Goal: Task Accomplishment & Management: Use online tool/utility

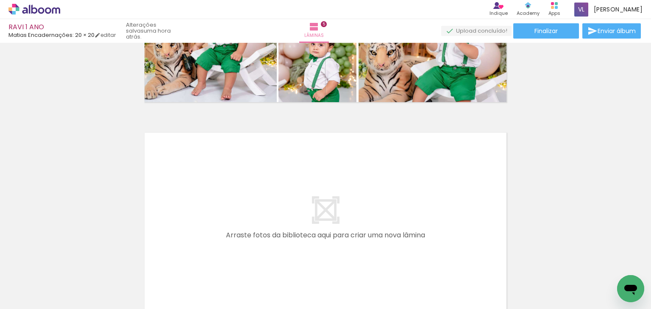
scroll to position [0, 659]
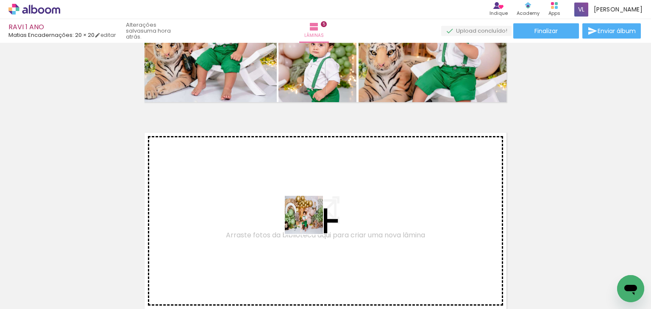
drag, startPoint x: 283, startPoint y: 280, endPoint x: 337, endPoint y: 268, distance: 55.5
click at [314, 215] on quentale-workspace at bounding box center [325, 154] width 651 height 309
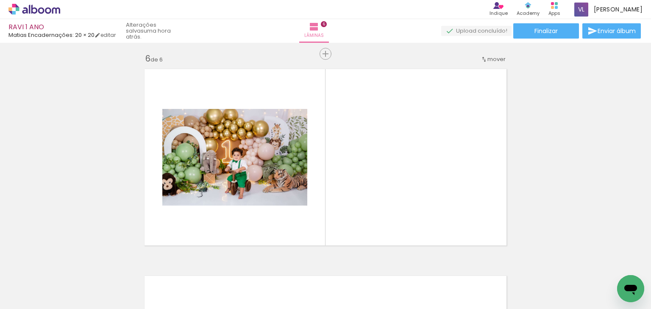
scroll to position [1045, 0]
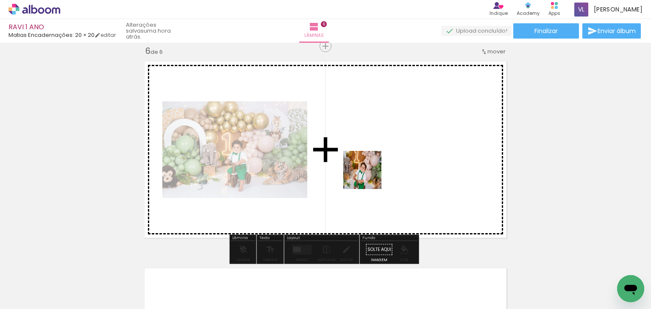
drag, startPoint x: 330, startPoint y: 278, endPoint x: 369, endPoint y: 175, distance: 110.0
click at [369, 175] on quentale-workspace at bounding box center [325, 154] width 651 height 309
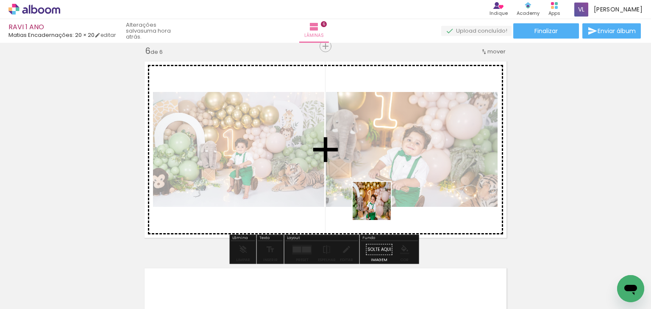
drag, startPoint x: 385, startPoint y: 288, endPoint x: 378, endPoint y: 202, distance: 86.3
click at [378, 202] on quentale-workspace at bounding box center [325, 154] width 651 height 309
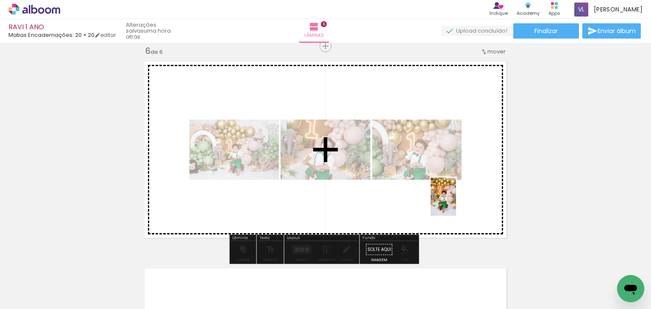
drag, startPoint x: 419, startPoint y: 285, endPoint x: 453, endPoint y: 209, distance: 83.5
click at [456, 202] on quentale-workspace at bounding box center [325, 154] width 651 height 309
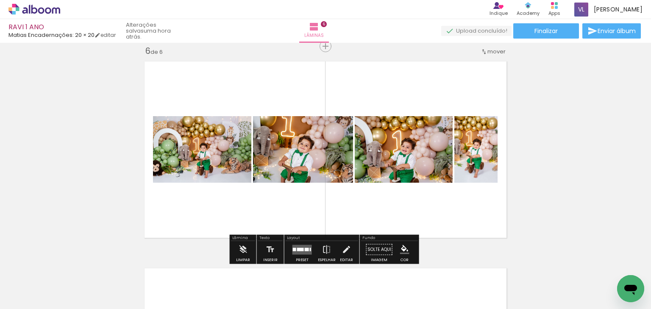
click at [302, 249] on quentale-layouter at bounding box center [301, 250] width 19 height 10
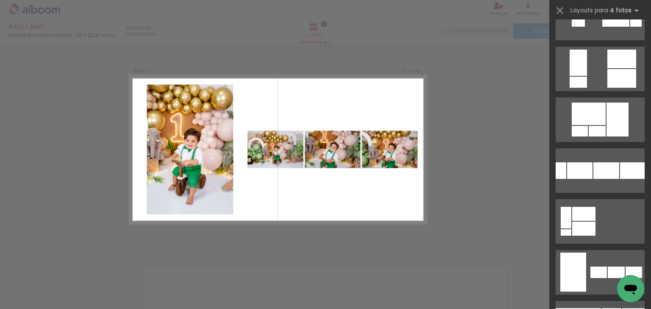
scroll to position [644, 0]
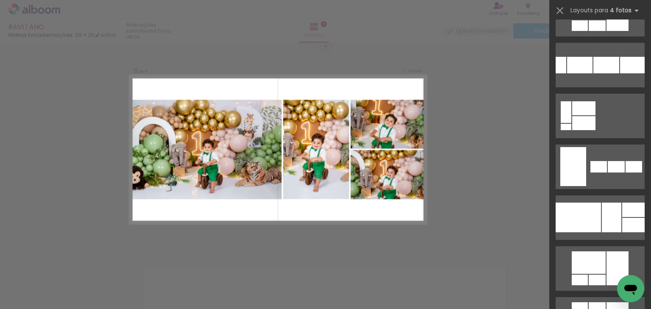
click at [622, 213] on div at bounding box center [633, 210] width 22 height 14
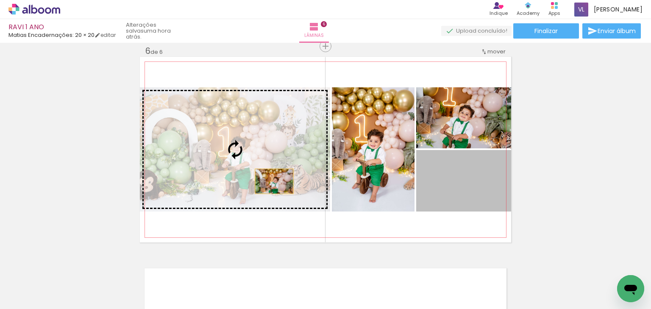
drag, startPoint x: 468, startPoint y: 183, endPoint x: 272, endPoint y: 181, distance: 196.2
click at [0, 0] on slot at bounding box center [0, 0] width 0 height 0
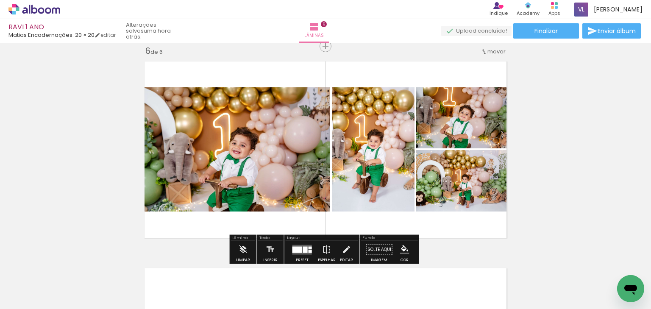
click at [246, 144] on quentale-photo at bounding box center [235, 149] width 190 height 124
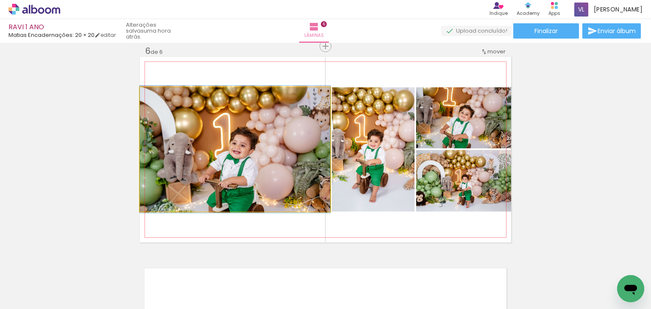
click at [246, 144] on quentale-photo at bounding box center [235, 149] width 190 height 124
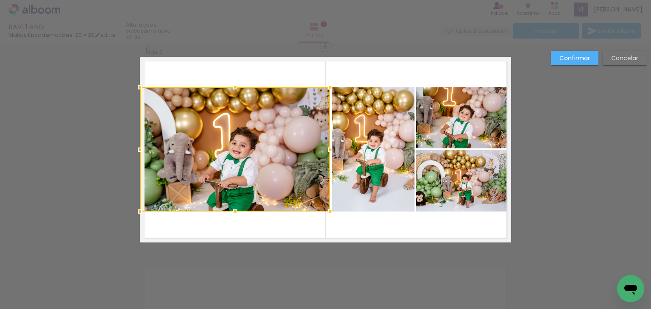
click at [375, 122] on quentale-photo at bounding box center [373, 149] width 83 height 124
click at [451, 108] on quentale-photo at bounding box center [463, 117] width 95 height 61
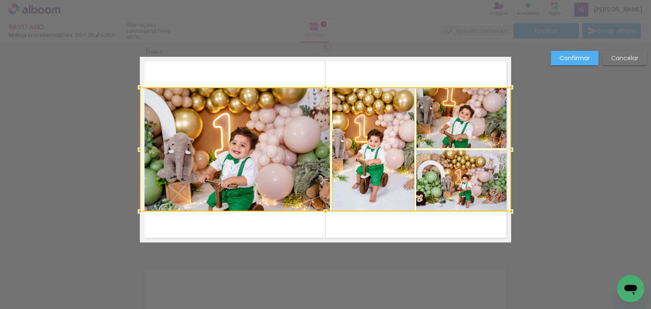
drag, startPoint x: 456, startPoint y: 171, endPoint x: 368, endPoint y: 92, distance: 118.0
click at [456, 170] on div at bounding box center [325, 149] width 371 height 124
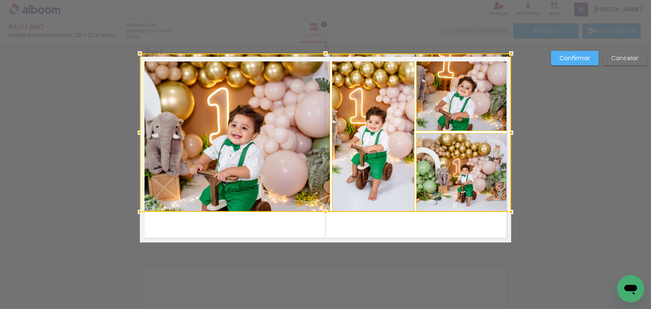
drag, startPoint x: 327, startPoint y: 90, endPoint x: 327, endPoint y: 60, distance: 29.7
click at [327, 60] on div at bounding box center [325, 53] width 17 height 17
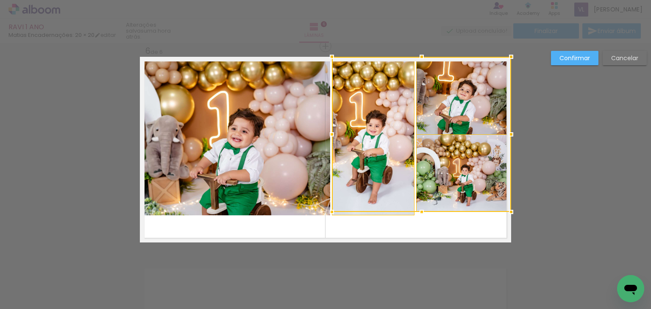
click at [496, 106] on div at bounding box center [421, 134] width 179 height 155
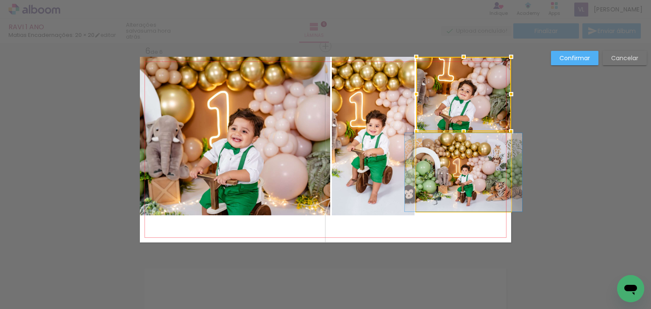
click at [476, 163] on quentale-photo at bounding box center [463, 172] width 95 height 78
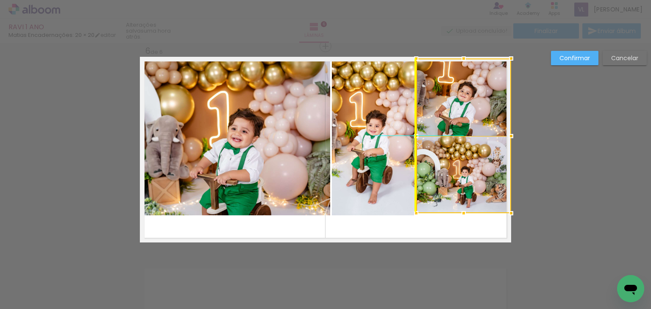
click at [472, 166] on div at bounding box center [463, 135] width 95 height 155
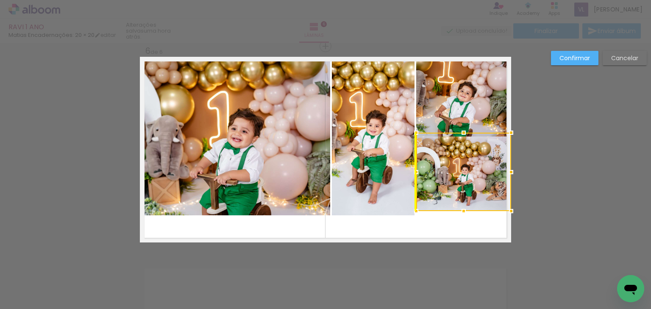
click at [472, 163] on div at bounding box center [463, 172] width 95 height 78
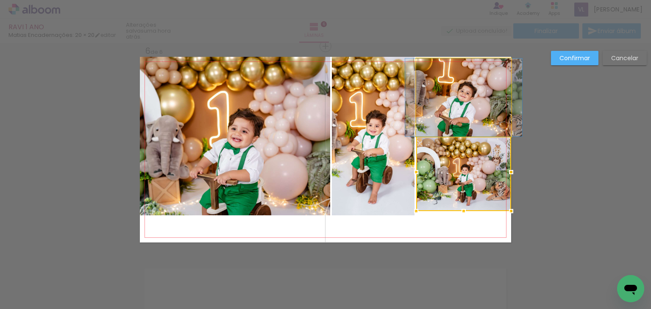
click at [467, 102] on quentale-photo at bounding box center [463, 97] width 95 height 78
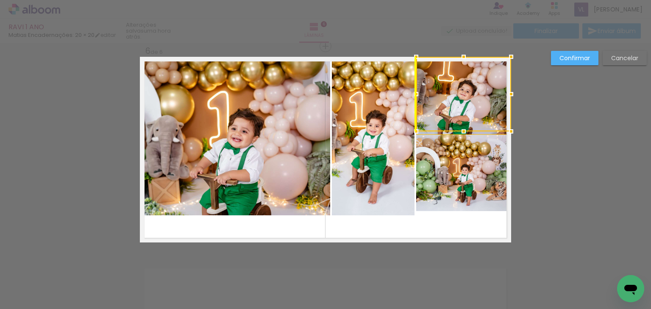
drag, startPoint x: 467, startPoint y: 102, endPoint x: 467, endPoint y: 95, distance: 6.8
click at [467, 95] on div at bounding box center [463, 94] width 95 height 75
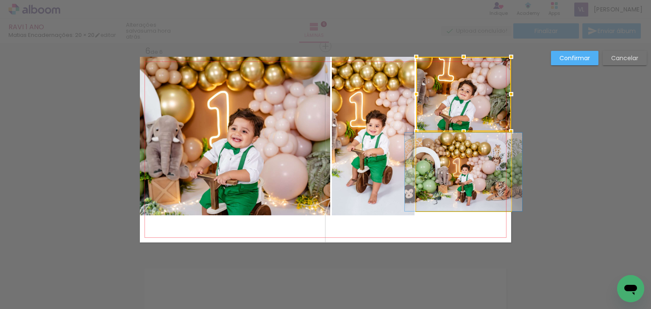
click at [472, 156] on quentale-photo at bounding box center [463, 172] width 95 height 78
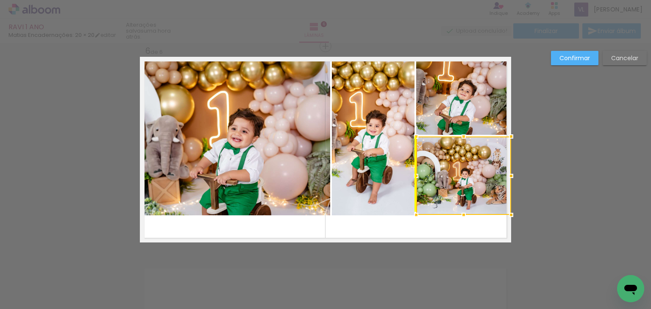
click at [474, 168] on div at bounding box center [463, 175] width 95 height 78
click at [476, 106] on quentale-photo at bounding box center [463, 96] width 95 height 78
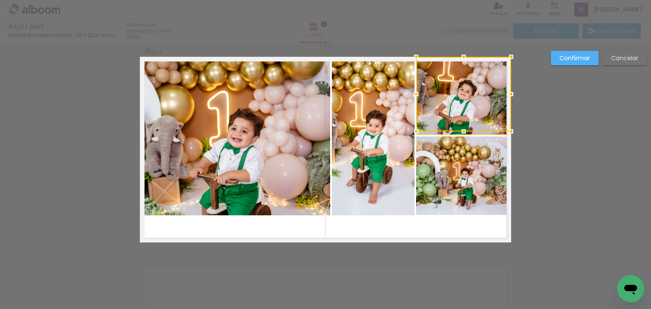
click at [386, 127] on quentale-photo at bounding box center [373, 136] width 83 height 159
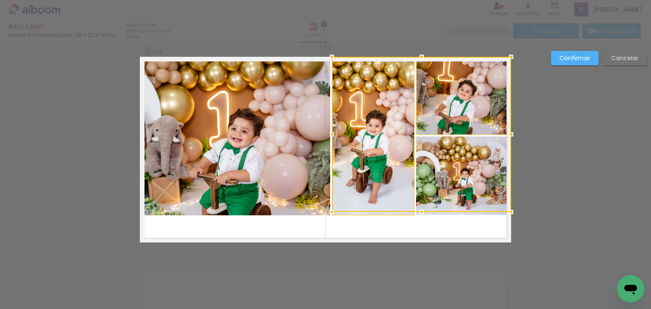
click at [281, 134] on quentale-photo at bounding box center [235, 136] width 190 height 159
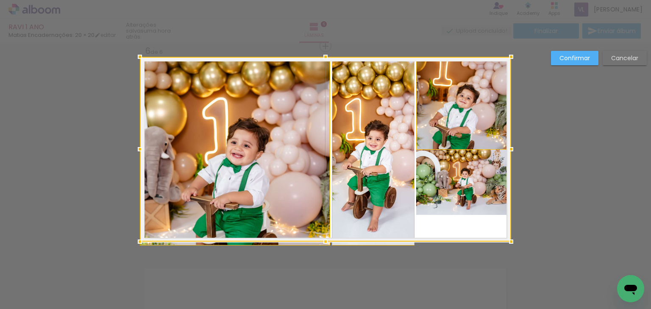
click at [323, 217] on div at bounding box center [325, 149] width 371 height 185
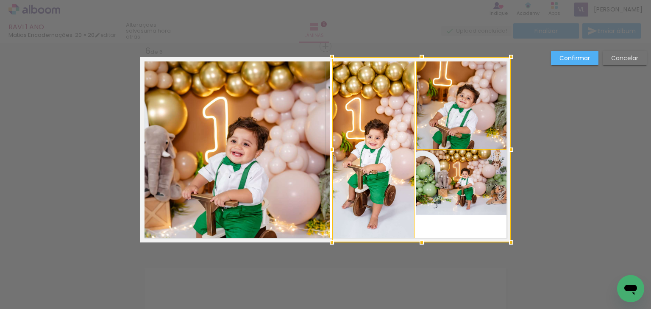
click at [471, 176] on div at bounding box center [421, 150] width 179 height 186
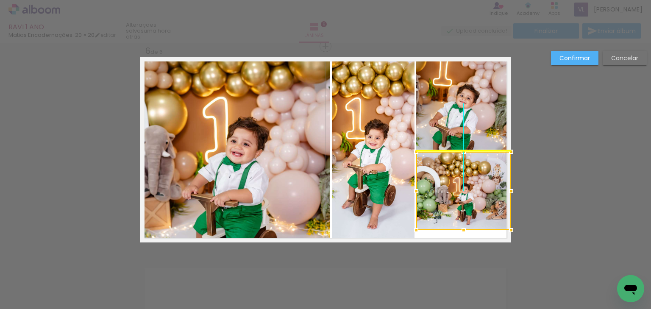
drag, startPoint x: 464, startPoint y: 176, endPoint x: 463, endPoint y: 192, distance: 15.3
click at [463, 192] on div at bounding box center [463, 191] width 95 height 78
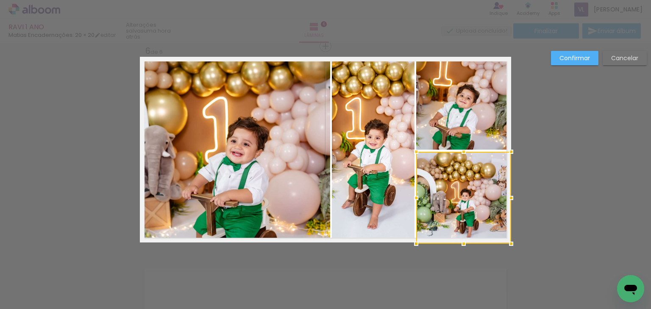
drag, startPoint x: 462, startPoint y: 229, endPoint x: 462, endPoint y: 239, distance: 9.3
click at [462, 239] on div at bounding box center [463, 243] width 17 height 17
click at [0, 0] on slot "Confirmar" at bounding box center [0, 0] width 0 height 0
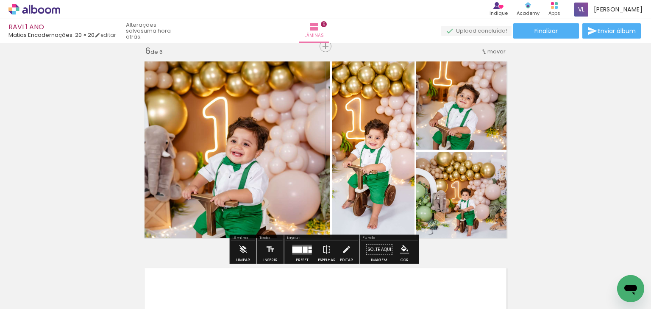
click at [288, 172] on quentale-photo at bounding box center [235, 150] width 190 height 186
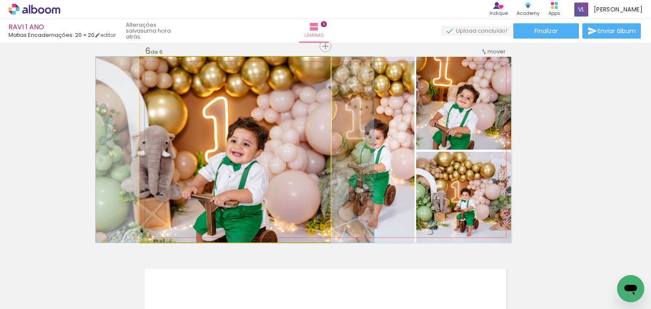
click at [288, 172] on quentale-photo at bounding box center [235, 150] width 190 height 186
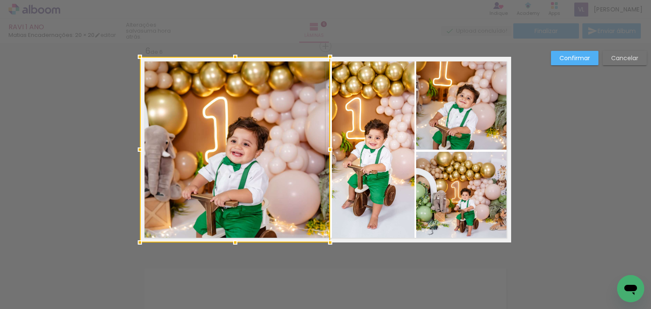
click at [298, 170] on div at bounding box center [235, 150] width 190 height 186
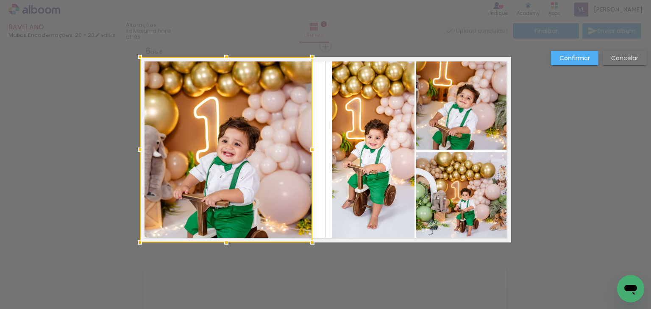
drag, startPoint x: 328, startPoint y: 153, endPoint x: 310, endPoint y: 155, distance: 17.9
click at [310, 155] on div at bounding box center [312, 149] width 17 height 17
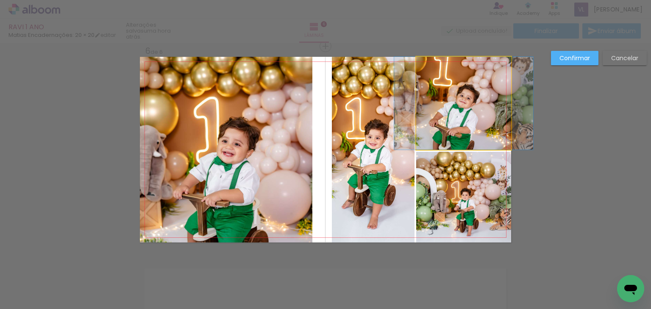
click at [451, 131] on quentale-photo at bounding box center [463, 103] width 95 height 93
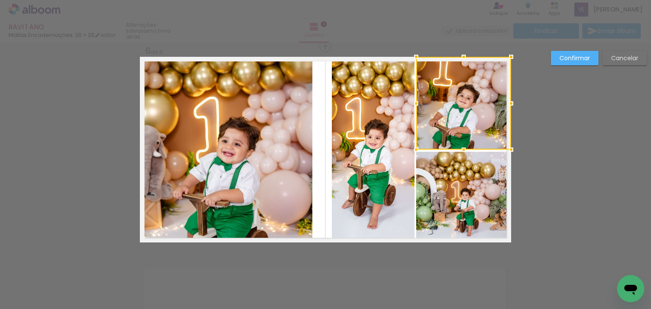
click at [463, 171] on quentale-photo at bounding box center [463, 197] width 95 height 91
click at [391, 150] on quentale-photo at bounding box center [373, 150] width 83 height 186
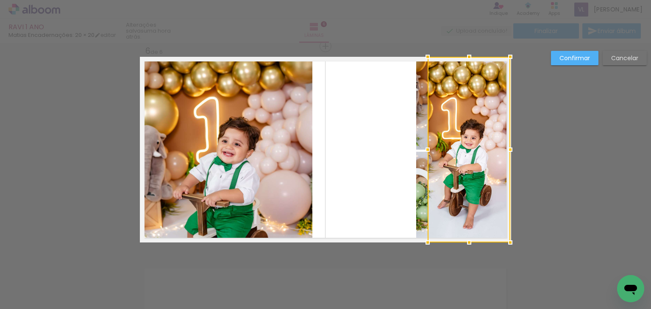
drag, startPoint x: 387, startPoint y: 154, endPoint x: 484, endPoint y: 147, distance: 98.2
click at [484, 147] on div at bounding box center [469, 150] width 83 height 186
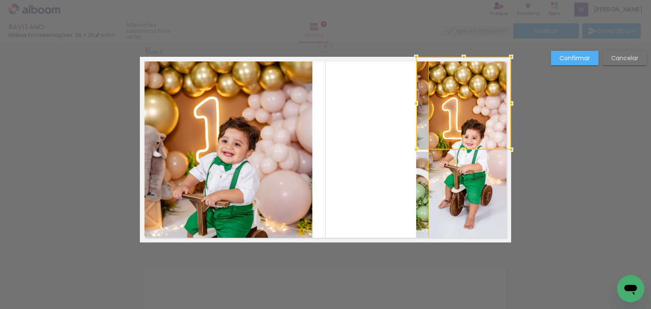
click at [484, 147] on div at bounding box center [463, 103] width 95 height 93
click at [485, 147] on div at bounding box center [463, 103] width 95 height 93
click at [416, 132] on div at bounding box center [463, 103] width 95 height 93
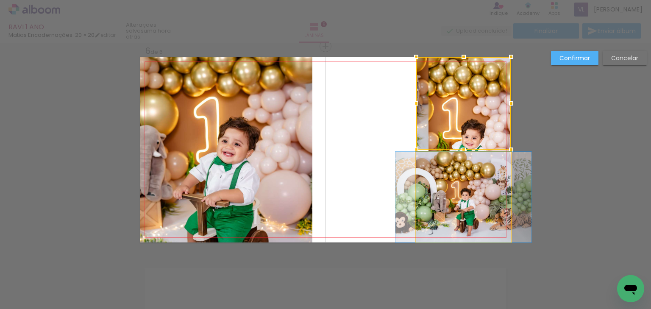
click at [416, 170] on quentale-photo at bounding box center [463, 197] width 95 height 91
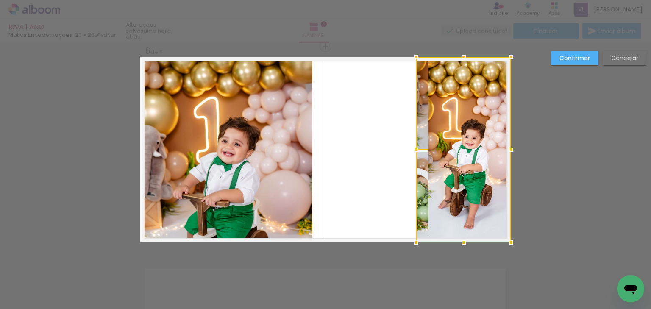
drag, startPoint x: 418, startPoint y: 175, endPoint x: 399, endPoint y: 159, distance: 24.4
click at [368, 170] on album-spread "6 de 6" at bounding box center [325, 150] width 371 height 186
drag, startPoint x: 420, startPoint y: 164, endPoint x: 425, endPoint y: 140, distance: 24.7
click at [398, 164] on album-spread "6 de 6" at bounding box center [325, 150] width 371 height 186
click at [426, 135] on div at bounding box center [463, 150] width 95 height 186
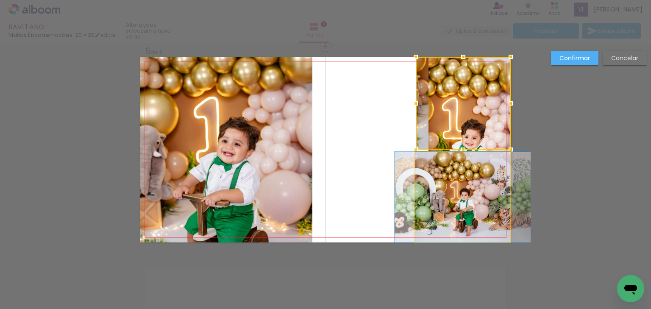
click at [420, 166] on quentale-photo at bounding box center [462, 197] width 95 height 91
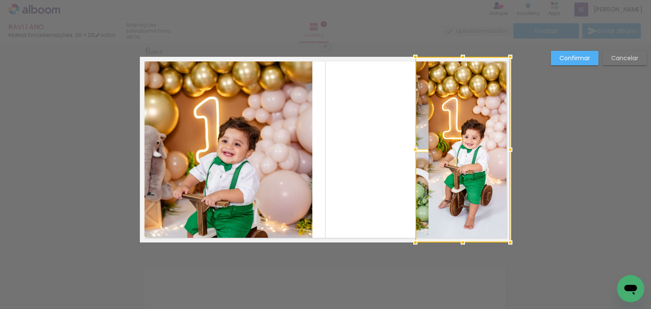
click at [419, 168] on div at bounding box center [462, 150] width 95 height 186
drag, startPoint x: 390, startPoint y: 168, endPoint x: 371, endPoint y: 163, distance: 19.7
click at [371, 163] on album-spread "6 de 6" at bounding box center [325, 150] width 371 height 186
click at [419, 144] on div at bounding box center [415, 151] width 17 height 17
click at [419, 159] on div at bounding box center [462, 150] width 95 height 186
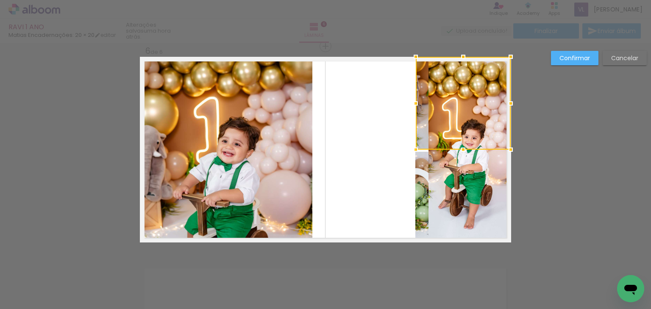
click at [420, 138] on div at bounding box center [463, 103] width 95 height 93
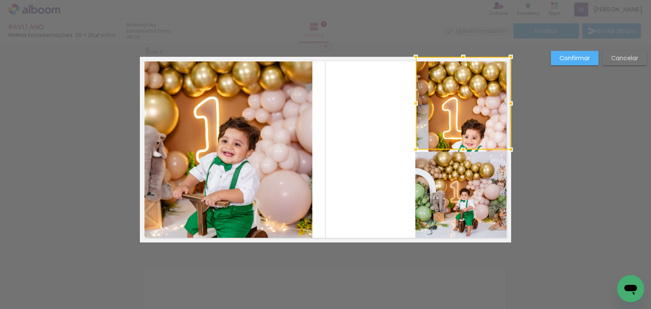
click at [420, 162] on quentale-photo at bounding box center [462, 197] width 95 height 91
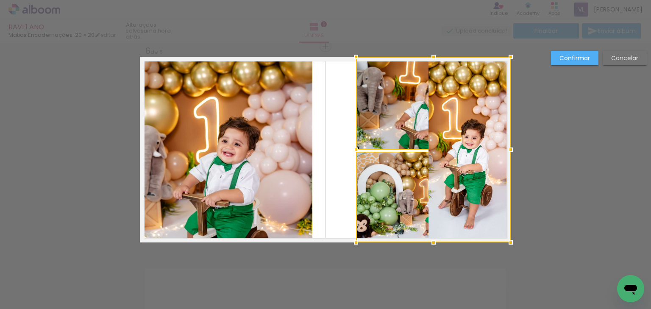
drag, startPoint x: 417, startPoint y: 152, endPoint x: 357, endPoint y: 159, distance: 60.2
click at [357, 159] on div at bounding box center [433, 150] width 155 height 186
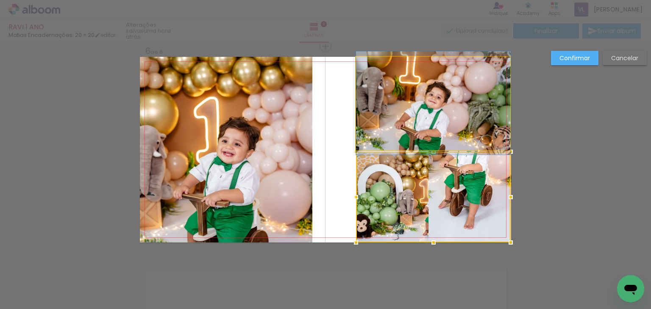
click at [404, 132] on quentale-photo at bounding box center [433, 103] width 155 height 93
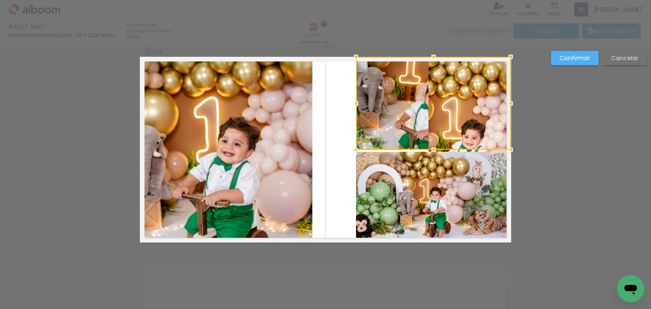
click at [398, 171] on quentale-photo at bounding box center [433, 197] width 155 height 91
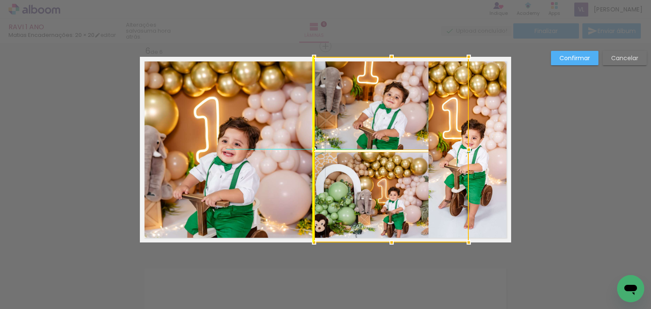
drag, startPoint x: 396, startPoint y: 177, endPoint x: 361, endPoint y: 178, distance: 35.6
click at [361, 178] on div at bounding box center [391, 150] width 155 height 186
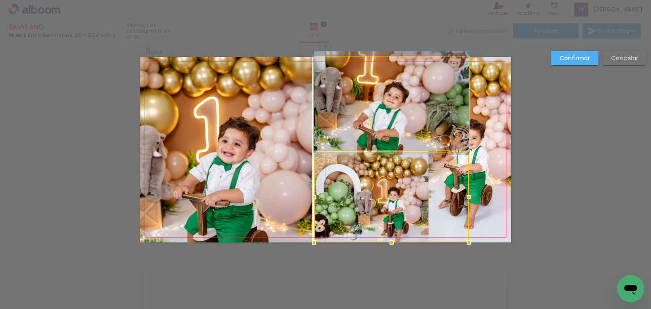
click at [403, 132] on quentale-photo at bounding box center [391, 103] width 155 height 93
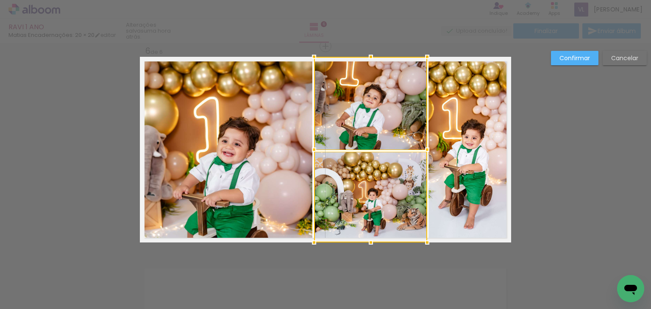
drag, startPoint x: 468, startPoint y: 153, endPoint x: 427, endPoint y: 157, distance: 41.0
click at [427, 157] on div at bounding box center [427, 149] width 17 height 17
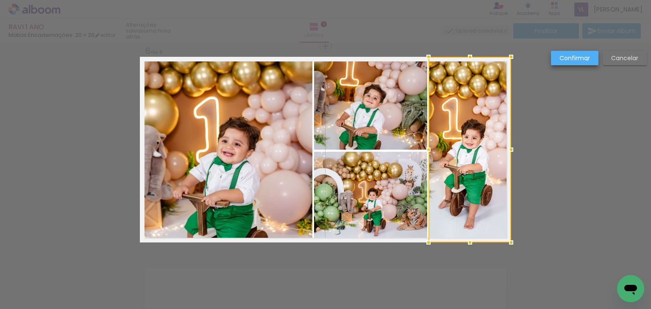
click at [0, 0] on slot "Confirmar" at bounding box center [0, 0] width 0 height 0
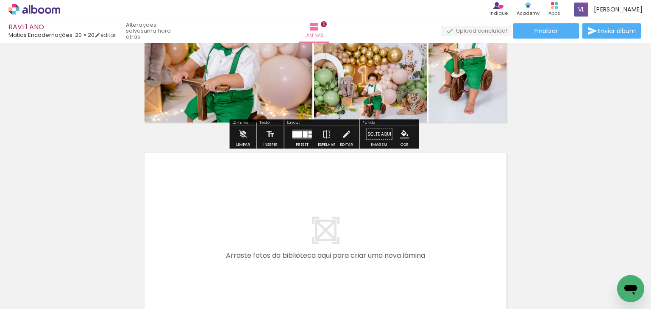
scroll to position [1180, 0]
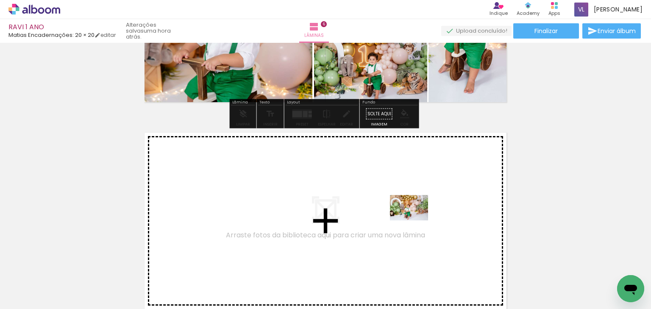
drag, startPoint x: 473, startPoint y: 271, endPoint x: 534, endPoint y: 288, distance: 63.5
click at [415, 220] on quentale-workspace at bounding box center [325, 154] width 651 height 309
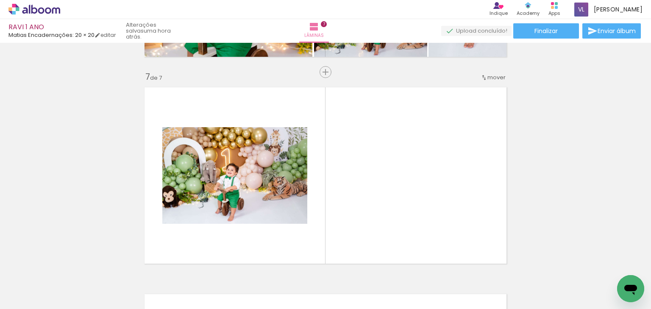
scroll to position [1251, 0]
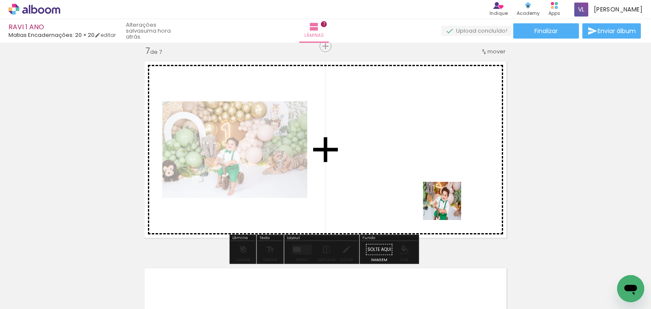
drag, startPoint x: 528, startPoint y: 287, endPoint x: 550, endPoint y: 258, distance: 36.7
click at [446, 197] on quentale-workspace at bounding box center [325, 154] width 651 height 309
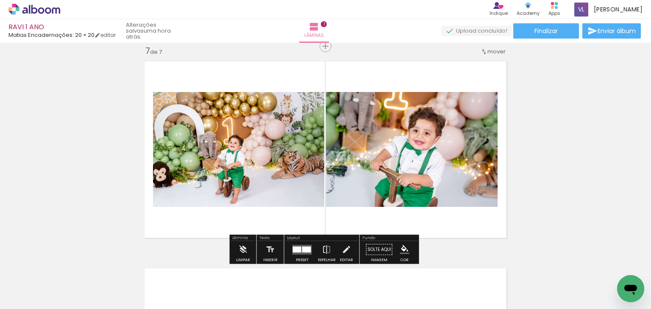
click at [434, 172] on quentale-photo at bounding box center [412, 149] width 172 height 115
click at [428, 128] on quentale-photo at bounding box center [412, 149] width 172 height 115
drag, startPoint x: 428, startPoint y: 128, endPoint x: 424, endPoint y: 114, distance: 13.7
click at [428, 128] on quentale-photo at bounding box center [412, 149] width 172 height 115
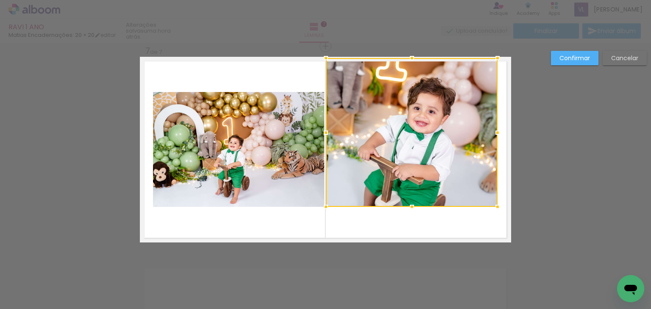
drag, startPoint x: 409, startPoint y: 90, endPoint x: 414, endPoint y: 58, distance: 32.6
click at [414, 58] on div at bounding box center [411, 58] width 17 height 17
drag, startPoint x: 426, startPoint y: 108, endPoint x: 427, endPoint y: 125, distance: 17.4
click at [426, 108] on div at bounding box center [412, 132] width 172 height 149
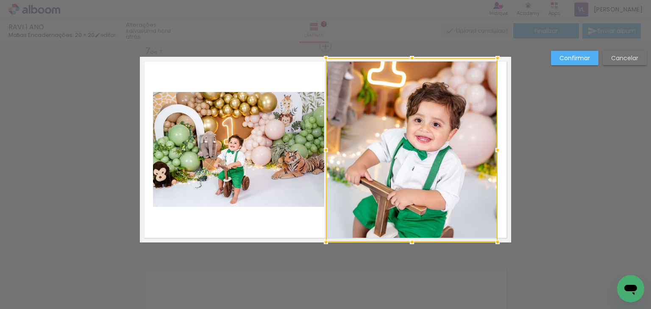
drag, startPoint x: 412, startPoint y: 209, endPoint x: 416, endPoint y: 242, distance: 34.1
click at [416, 242] on div at bounding box center [411, 242] width 17 height 17
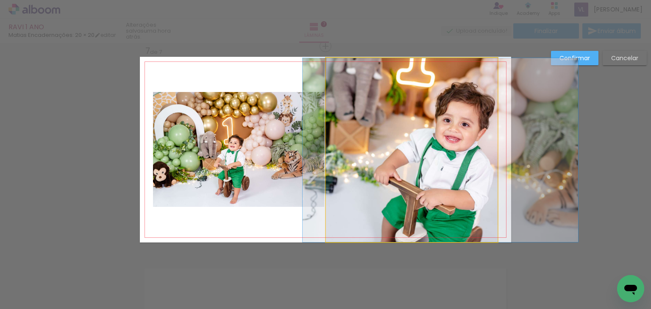
drag, startPoint x: 444, startPoint y: 147, endPoint x: 473, endPoint y: 144, distance: 29.0
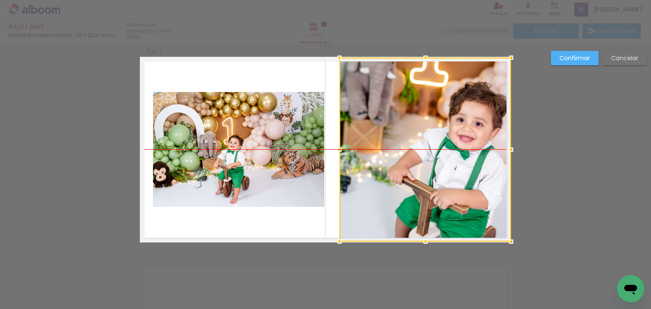
drag, startPoint x: 448, startPoint y: 159, endPoint x: 466, endPoint y: 158, distance: 18.7
click at [466, 158] on div at bounding box center [425, 150] width 172 height 184
click at [484, 158] on div at bounding box center [425, 150] width 172 height 184
click at [593, 58] on paper-button "Confirmar" at bounding box center [574, 58] width 47 height 14
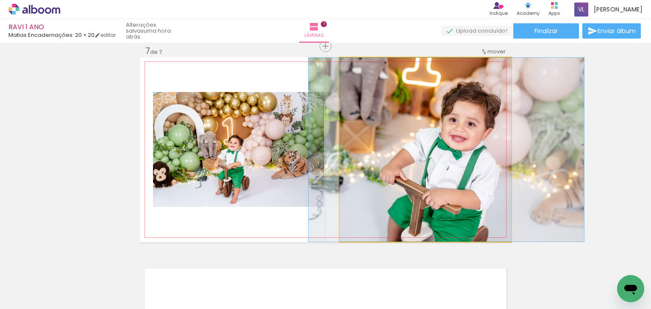
drag, startPoint x: 466, startPoint y: 134, endPoint x: 458, endPoint y: 136, distance: 7.8
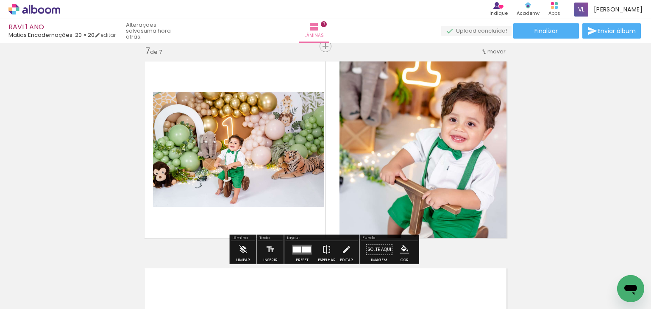
click at [371, 130] on quentale-photo at bounding box center [425, 150] width 172 height 184
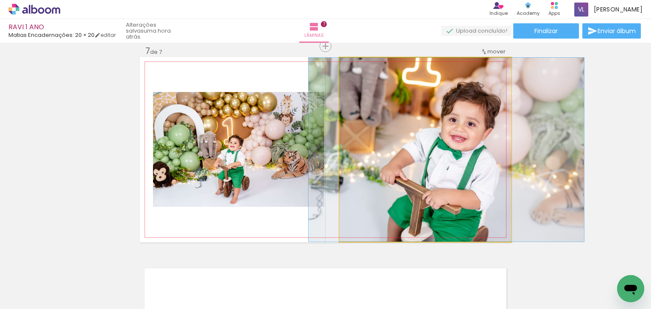
click at [371, 130] on quentale-photo at bounding box center [425, 150] width 172 height 184
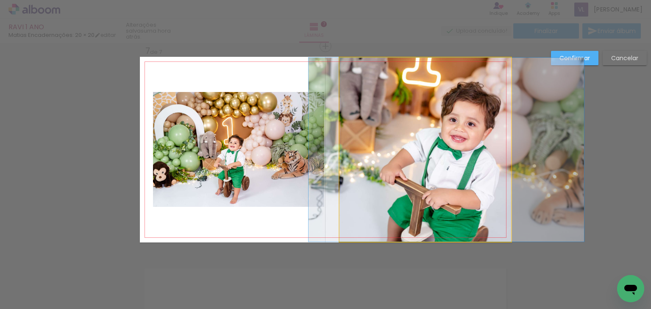
click at [344, 139] on quentale-photo at bounding box center [425, 150] width 172 height 184
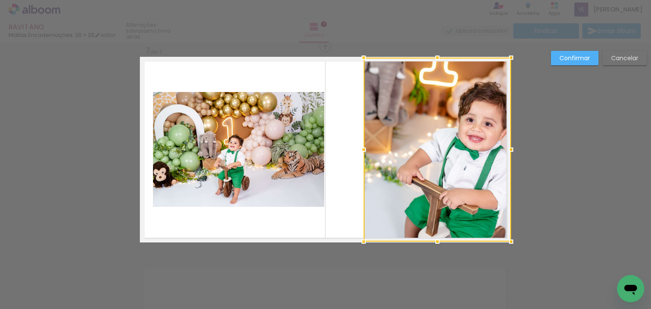
drag, startPoint x: 339, startPoint y: 147, endPoint x: 362, endPoint y: 147, distance: 22.9
click at [362, 147] on div at bounding box center [363, 149] width 17 height 17
drag, startPoint x: 590, startPoint y: 55, endPoint x: 567, endPoint y: 78, distance: 32.7
click at [589, 55] on paper-button "Confirmar" at bounding box center [574, 58] width 47 height 14
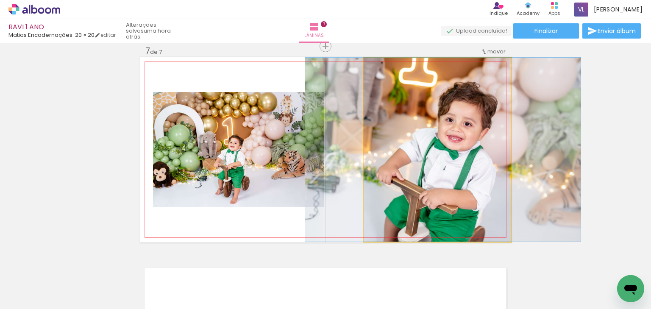
drag, startPoint x: 476, startPoint y: 133, endPoint x: 456, endPoint y: 134, distance: 20.8
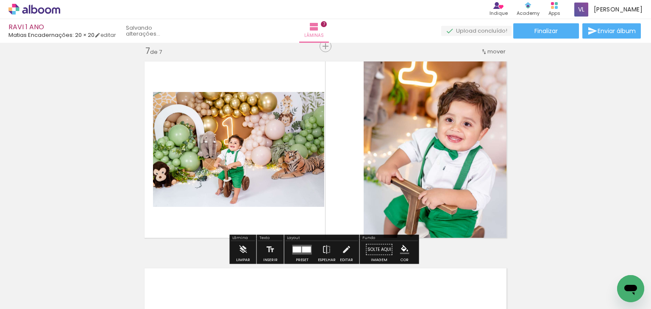
click at [281, 133] on quentale-photo at bounding box center [238, 149] width 171 height 115
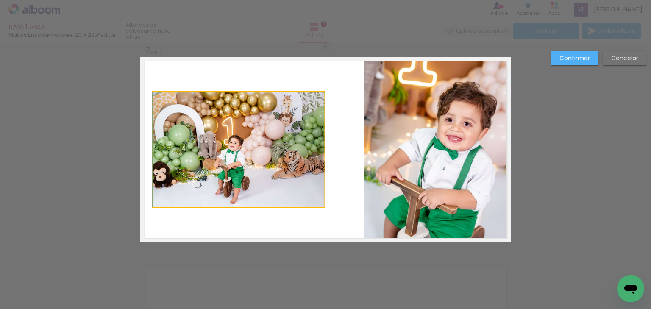
click at [276, 120] on quentale-photo at bounding box center [238, 149] width 171 height 115
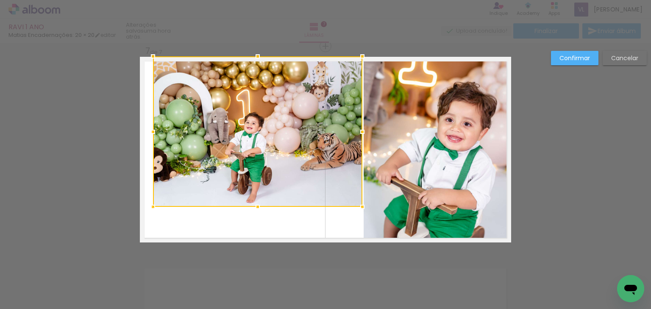
drag, startPoint x: 328, startPoint y: 89, endPoint x: 359, endPoint y: 59, distance: 43.2
click at [359, 59] on div at bounding box center [362, 56] width 17 height 17
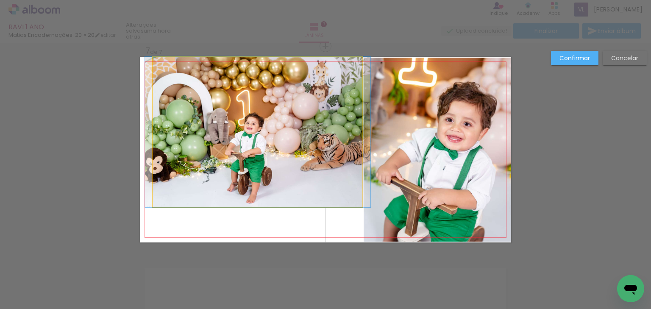
click at [337, 113] on quentale-photo at bounding box center [257, 132] width 209 height 150
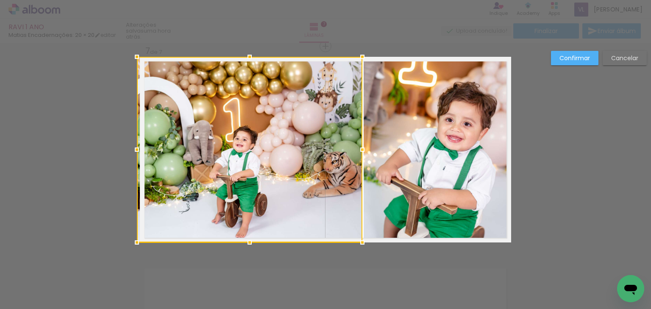
drag, startPoint x: 153, startPoint y: 207, endPoint x: 135, endPoint y: 219, distance: 21.4
click at [137, 219] on div at bounding box center [249, 150] width 225 height 186
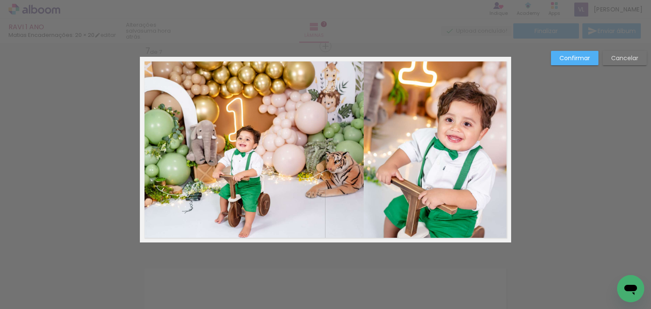
click at [0, 0] on slot "Confirmar" at bounding box center [0, 0] width 0 height 0
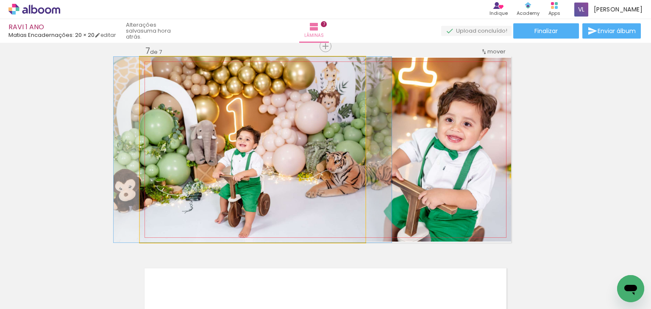
click at [286, 115] on quentale-photo at bounding box center [252, 150] width 225 height 186
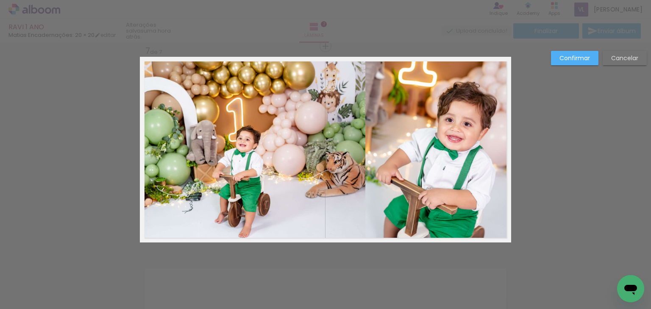
click at [305, 115] on quentale-photo at bounding box center [252, 150] width 225 height 186
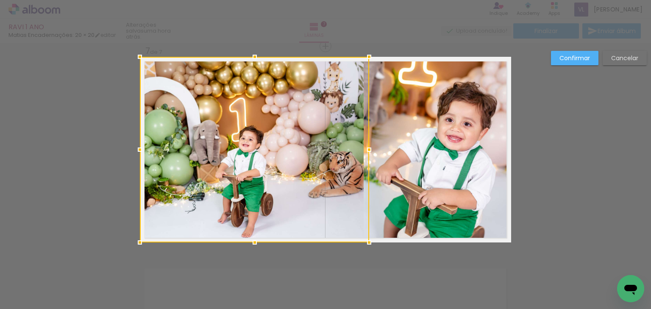
click at [361, 149] on div at bounding box center [254, 150] width 229 height 186
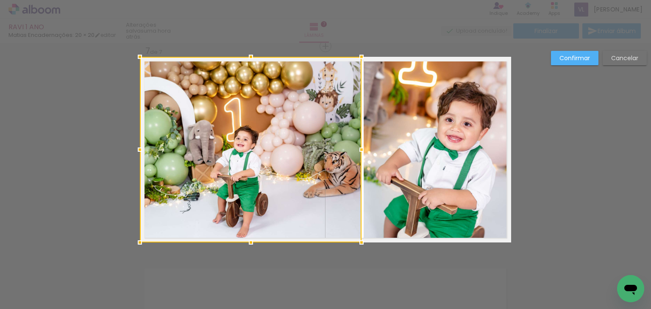
drag, startPoint x: 373, startPoint y: 149, endPoint x: 360, endPoint y: 151, distance: 12.8
click at [360, 151] on div at bounding box center [361, 149] width 17 height 17
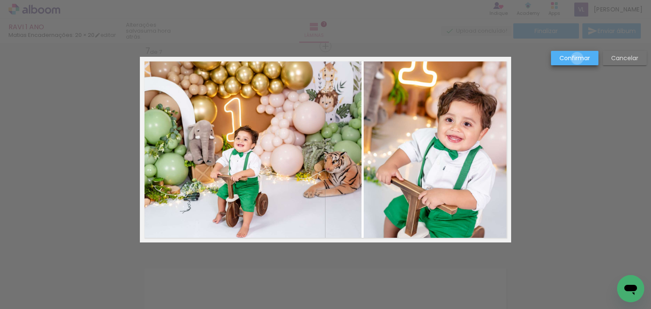
click at [0, 0] on slot "Confirmar" at bounding box center [0, 0] width 0 height 0
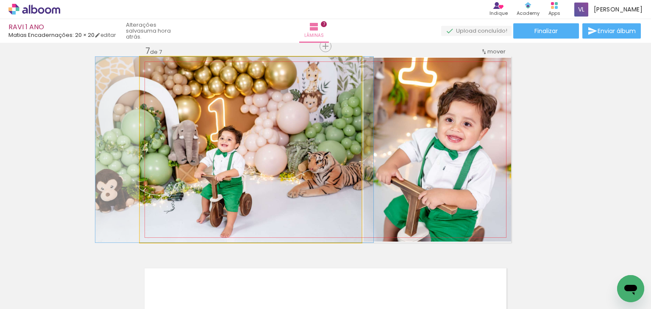
drag, startPoint x: 284, startPoint y: 139, endPoint x: 268, endPoint y: 139, distance: 16.1
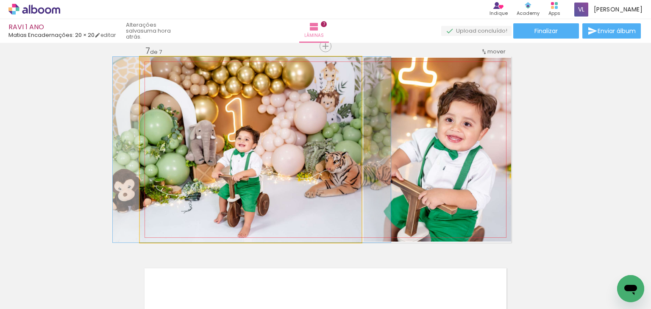
drag, startPoint x: 232, startPoint y: 144, endPoint x: 249, endPoint y: 143, distance: 17.4
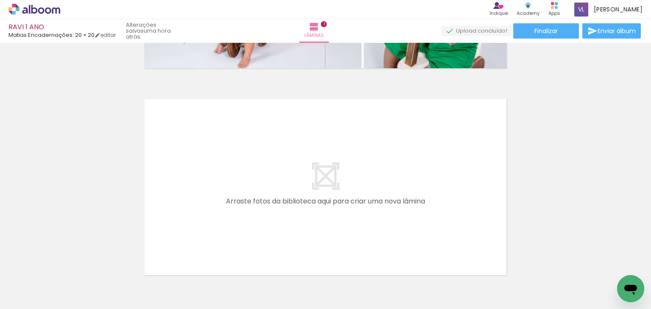
scroll to position [0, 931]
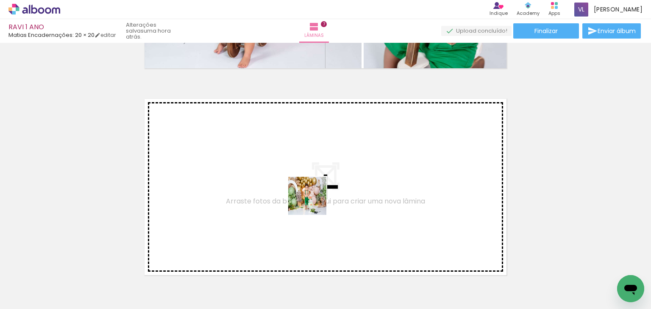
drag, startPoint x: 310, startPoint y: 276, endPoint x: 361, endPoint y: 268, distance: 51.5
click at [315, 200] on quentale-workspace at bounding box center [325, 154] width 651 height 309
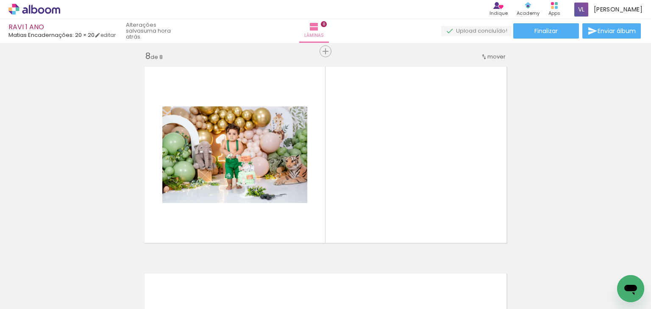
scroll to position [1458, 0]
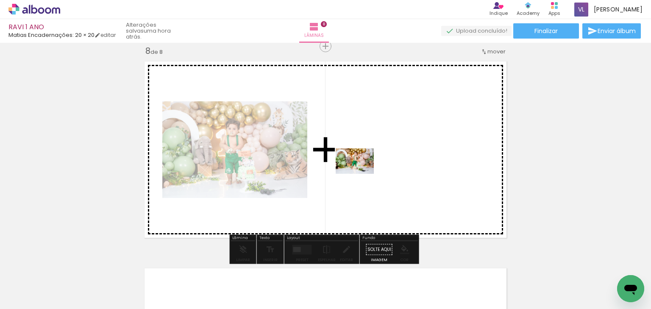
drag, startPoint x: 345, startPoint y: 280, endPoint x: 362, endPoint y: 172, distance: 109.4
click at [362, 172] on quentale-workspace at bounding box center [325, 154] width 651 height 309
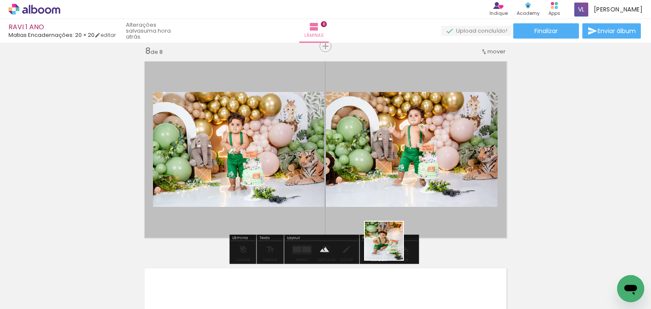
drag, startPoint x: 390, startPoint y: 247, endPoint x: 372, endPoint y: 171, distance: 78.5
click at [372, 171] on quentale-workspace at bounding box center [325, 154] width 651 height 309
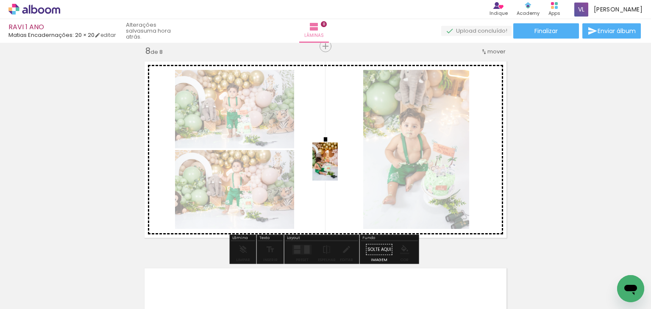
drag, startPoint x: 428, startPoint y: 261, endPoint x: 337, endPoint y: 167, distance: 130.4
click at [337, 167] on quentale-workspace at bounding box center [325, 154] width 651 height 309
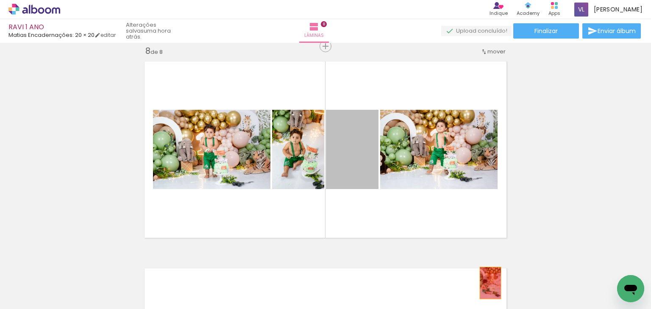
drag, startPoint x: 351, startPoint y: 161, endPoint x: 488, endPoint y: 283, distance: 183.1
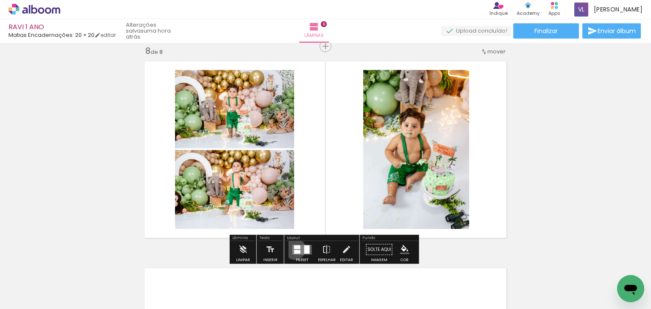
click at [292, 248] on quentale-layouter at bounding box center [301, 250] width 19 height 10
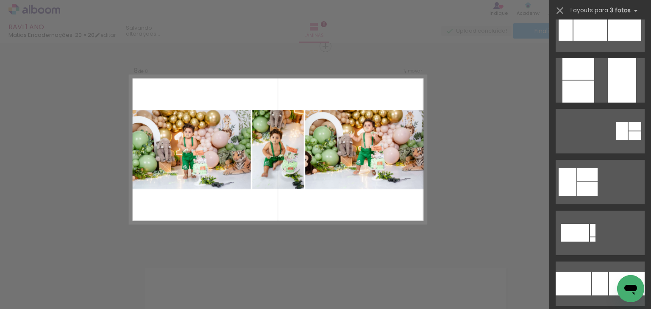
scroll to position [373, 0]
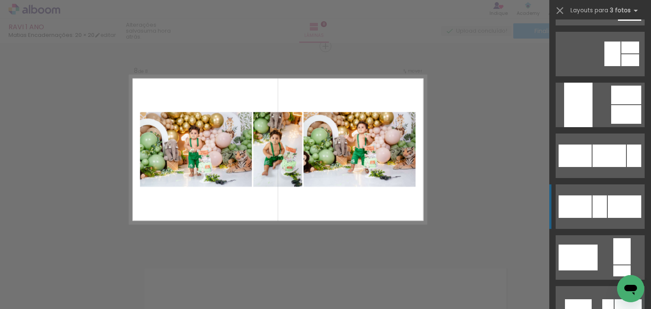
scroll to position [712, 0]
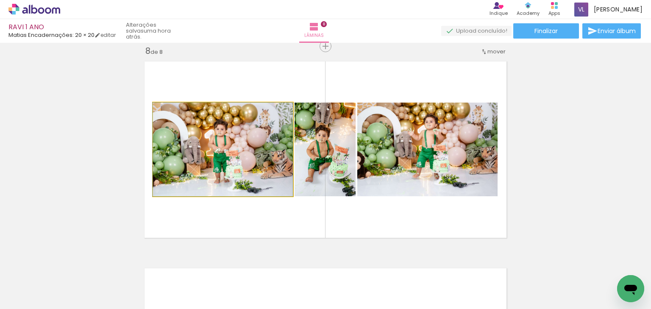
click at [249, 156] on quentale-photo at bounding box center [223, 150] width 140 height 94
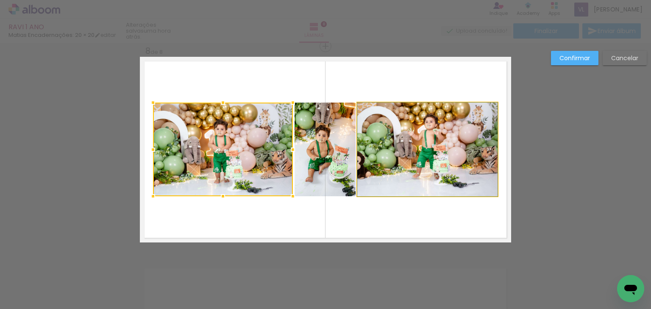
click at [392, 150] on quentale-photo at bounding box center [427, 150] width 140 height 94
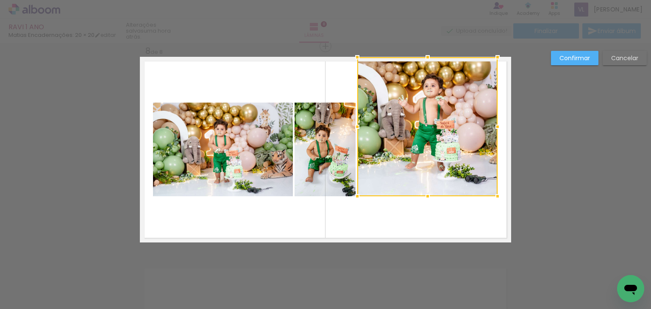
drag, startPoint x: 429, startPoint y: 102, endPoint x: 433, endPoint y: 58, distance: 44.3
click at [433, 58] on div at bounding box center [427, 126] width 140 height 139
drag, startPoint x: 437, startPoint y: 107, endPoint x: 438, endPoint y: 193, distance: 86.0
click at [437, 108] on div at bounding box center [427, 126] width 140 height 139
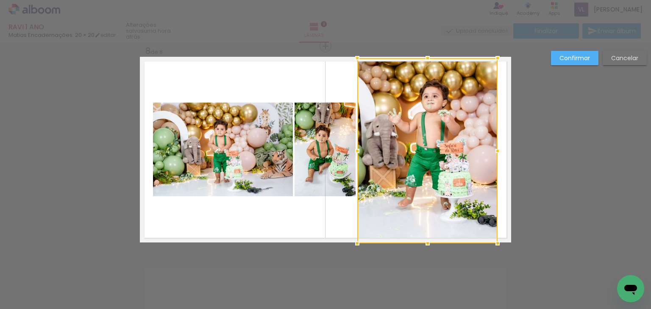
drag, startPoint x: 426, startPoint y: 197, endPoint x: 428, endPoint y: 241, distance: 44.1
click at [428, 241] on div at bounding box center [427, 243] width 17 height 17
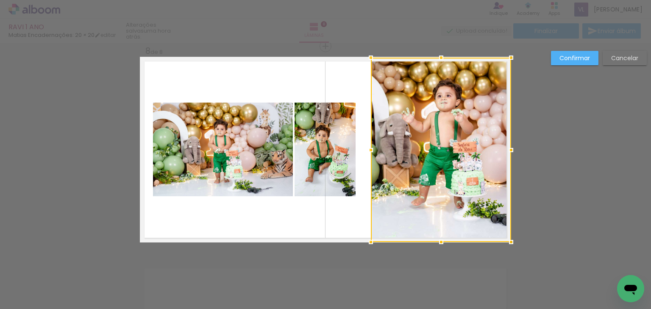
drag, startPoint x: 449, startPoint y: 168, endPoint x: 469, endPoint y: 166, distance: 20.0
click at [469, 166] on div at bounding box center [441, 150] width 140 height 184
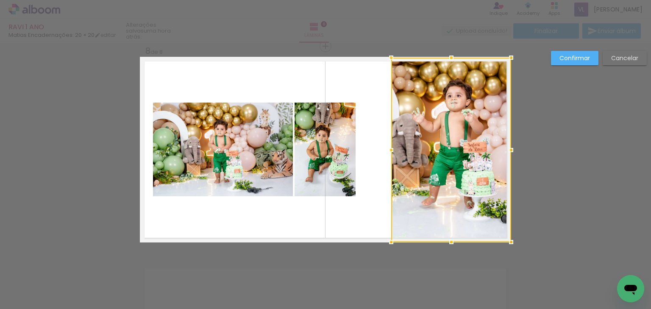
drag, startPoint x: 367, startPoint y: 147, endPoint x: 381, endPoint y: 148, distance: 14.1
click at [383, 148] on div at bounding box center [391, 150] width 17 height 17
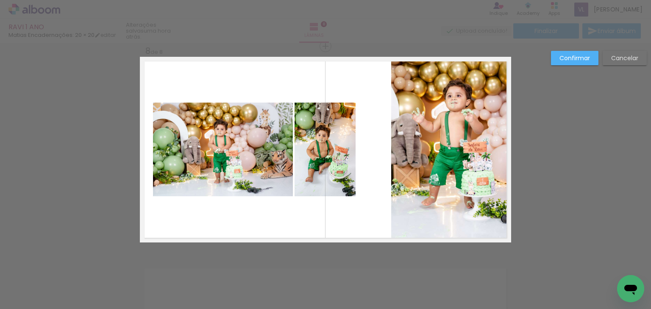
click at [315, 145] on quentale-photo at bounding box center [325, 150] width 61 height 94
drag, startPoint x: 249, startPoint y: 136, endPoint x: 311, endPoint y: 116, distance: 65.0
click at [249, 134] on quentale-photo at bounding box center [223, 150] width 140 height 94
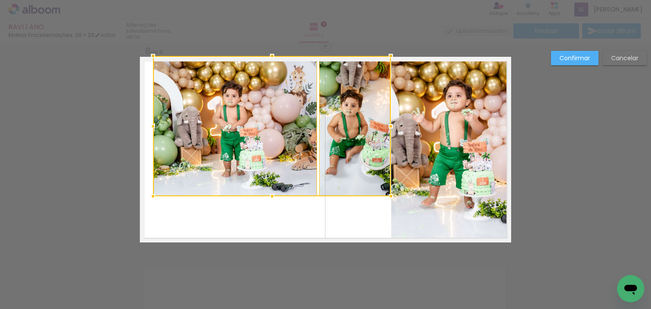
drag, startPoint x: 351, startPoint y: 103, endPoint x: 386, endPoint y: 59, distance: 56.1
click at [386, 59] on div at bounding box center [390, 55] width 17 height 17
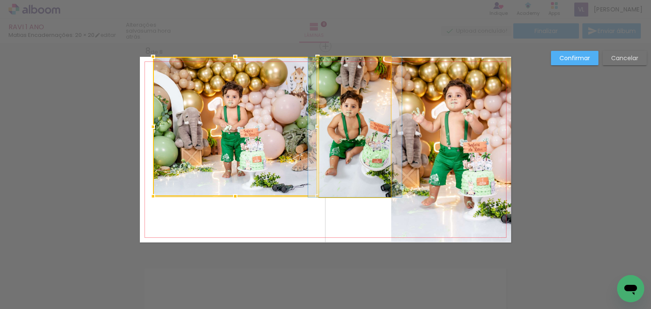
drag, startPoint x: 370, startPoint y: 100, endPoint x: 283, endPoint y: 129, distance: 91.1
click at [369, 100] on quentale-photo at bounding box center [355, 127] width 72 height 140
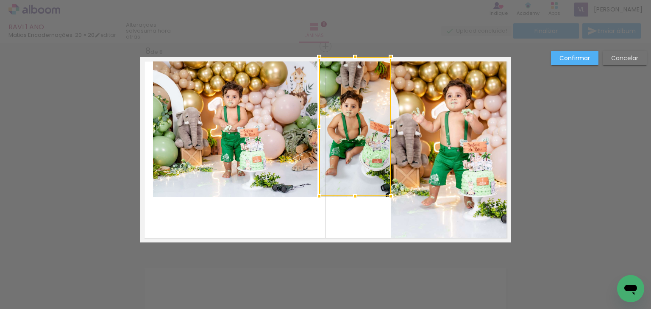
click at [275, 129] on quentale-photo at bounding box center [235, 127] width 164 height 140
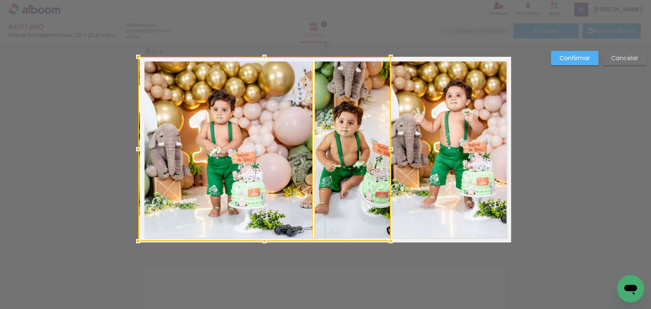
drag, startPoint x: 152, startPoint y: 197, endPoint x: 129, endPoint y: 211, distance: 27.2
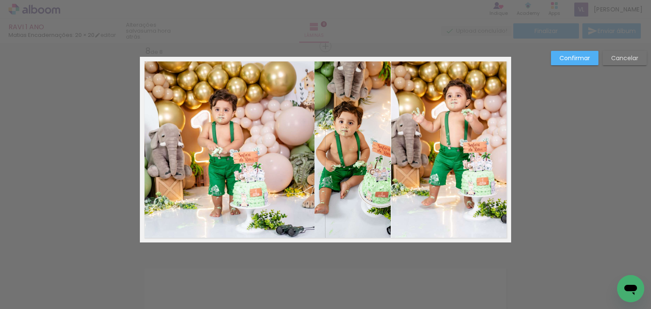
click at [0, 0] on slot "Confirmar" at bounding box center [0, 0] width 0 height 0
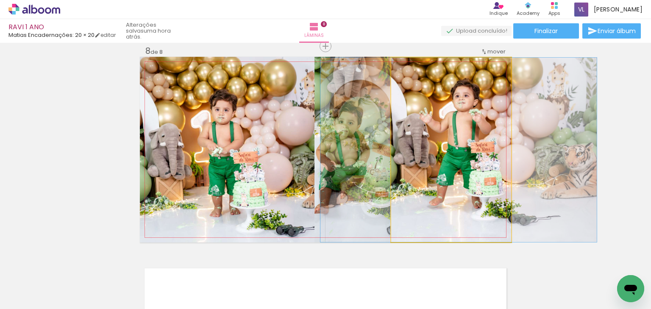
drag, startPoint x: 467, startPoint y: 163, endPoint x: 473, endPoint y: 163, distance: 5.5
click at [443, 150] on quentale-photo at bounding box center [451, 150] width 120 height 184
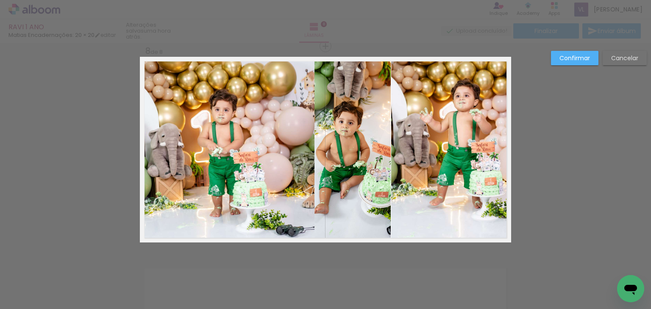
click at [444, 149] on quentale-photo at bounding box center [451, 150] width 120 height 184
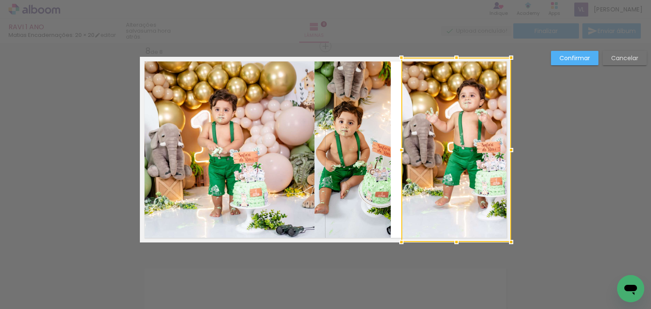
drag, startPoint x: 389, startPoint y: 149, endPoint x: 408, endPoint y: 149, distance: 18.6
click at [408, 149] on div at bounding box center [456, 150] width 110 height 184
drag, startPoint x: 577, startPoint y: 60, endPoint x: 571, endPoint y: 69, distance: 10.5
click at [0, 0] on slot "Confirmar" at bounding box center [0, 0] width 0 height 0
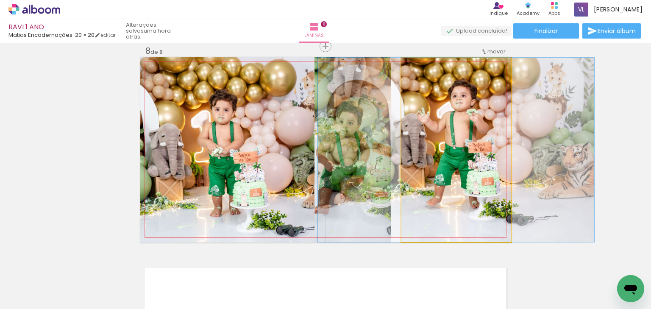
drag, startPoint x: 485, startPoint y: 129, endPoint x: 476, endPoint y: 130, distance: 8.6
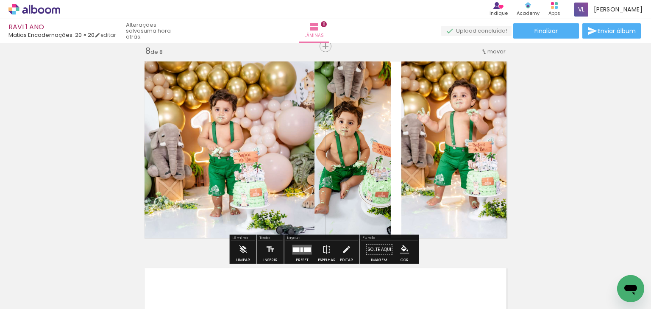
click at [333, 150] on quentale-photo at bounding box center [352, 150] width 76 height 186
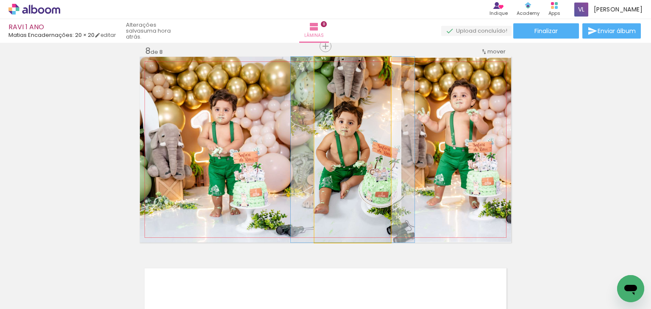
click at [372, 153] on quentale-photo at bounding box center [352, 150] width 76 height 186
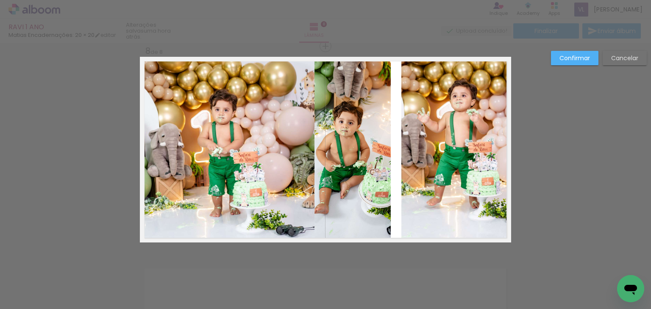
click at [372, 153] on quentale-photo at bounding box center [352, 150] width 76 height 186
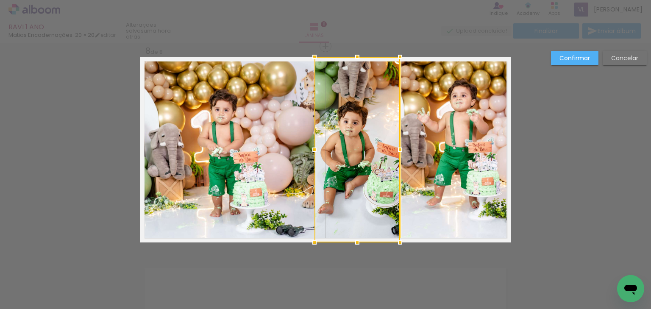
drag, startPoint x: 386, startPoint y: 153, endPoint x: 395, endPoint y: 153, distance: 9.3
click at [395, 153] on div at bounding box center [400, 149] width 17 height 17
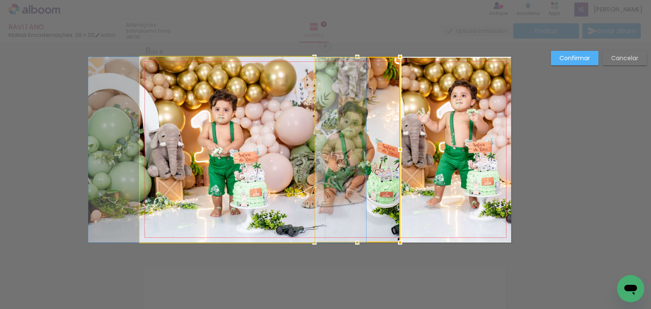
drag, startPoint x: 269, startPoint y: 142, endPoint x: 284, endPoint y: 142, distance: 14.4
click at [269, 141] on quentale-photo at bounding box center [227, 150] width 175 height 186
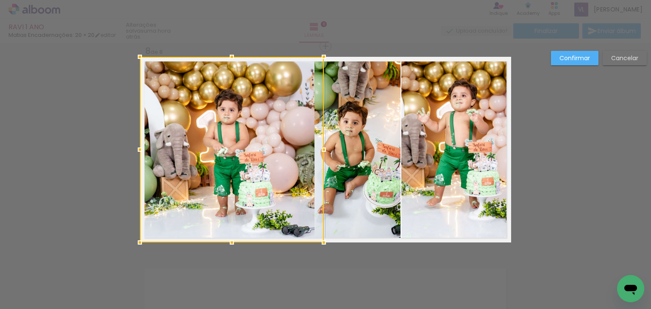
click at [306, 149] on div at bounding box center [232, 150] width 184 height 186
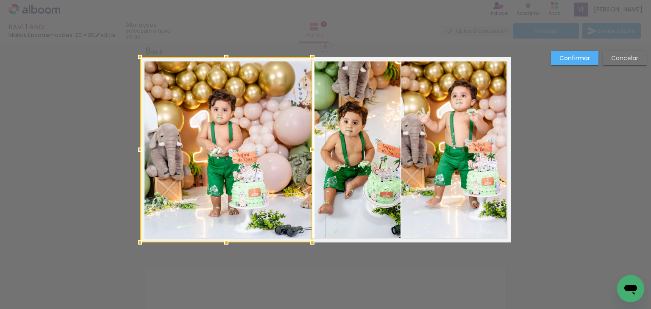
drag, startPoint x: 329, startPoint y: 150, endPoint x: 316, endPoint y: 151, distance: 13.6
click at [316, 151] on div at bounding box center [312, 149] width 17 height 17
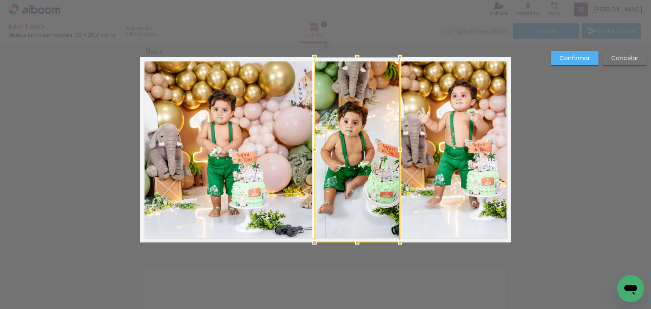
click at [350, 147] on div at bounding box center [357, 150] width 86 height 186
drag, startPoint x: 316, startPoint y: 151, endPoint x: 362, endPoint y: 145, distance: 46.3
click at [315, 151] on div at bounding box center [313, 149] width 17 height 17
click at [0, 0] on slot "Confirmar" at bounding box center [0, 0] width 0 height 0
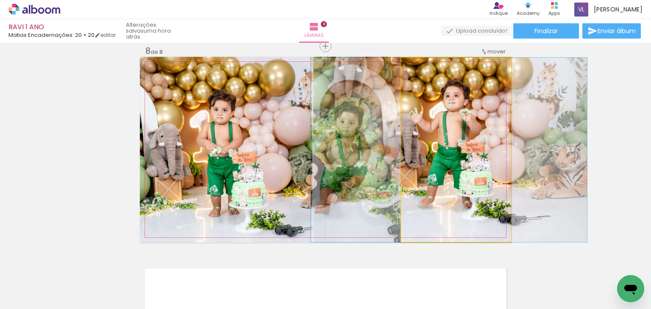
drag, startPoint x: 478, startPoint y: 144, endPoint x: 473, endPoint y: 144, distance: 5.5
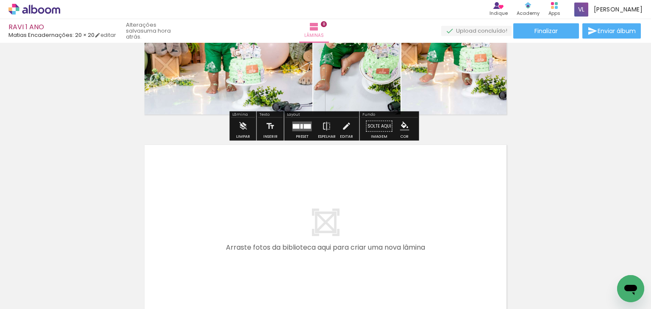
scroll to position [1594, 0]
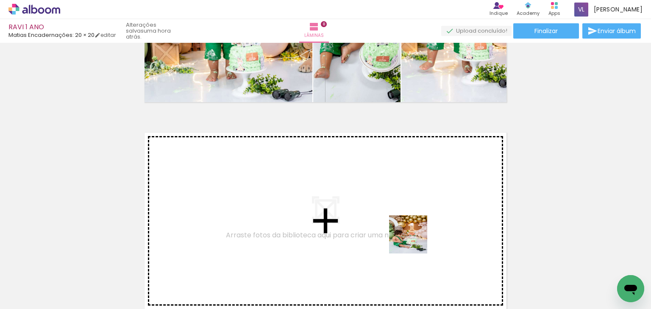
drag, startPoint x: 414, startPoint y: 241, endPoint x: 361, endPoint y: 197, distance: 69.0
click at [361, 197] on quentale-workspace at bounding box center [325, 154] width 651 height 309
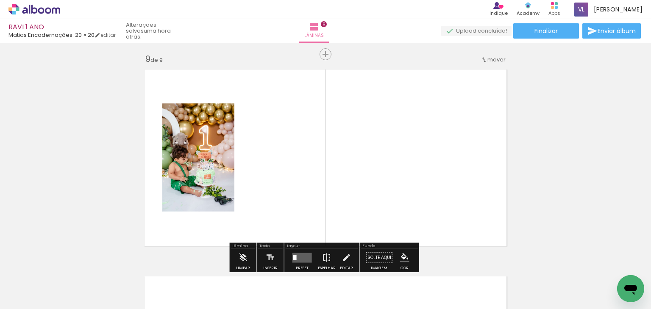
scroll to position [1665, 0]
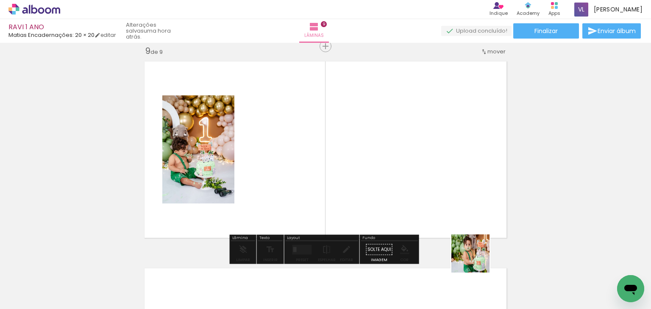
drag, startPoint x: 500, startPoint y: 282, endPoint x: 495, endPoint y: 241, distance: 41.4
click at [410, 188] on quentale-workspace at bounding box center [325, 154] width 651 height 309
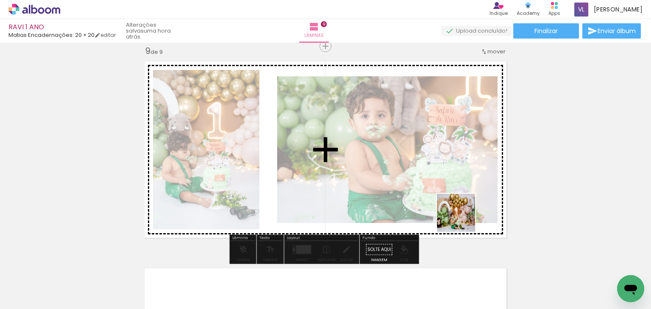
drag, startPoint x: 528, startPoint y: 273, endPoint x: 456, endPoint y: 210, distance: 96.1
click at [451, 203] on quentale-workspace at bounding box center [325, 154] width 651 height 309
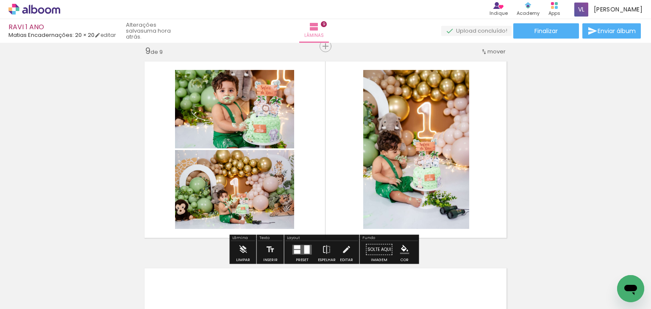
drag, startPoint x: 298, startPoint y: 244, endPoint x: 312, endPoint y: 244, distance: 14.4
click at [298, 245] on quentale-layouter at bounding box center [301, 250] width 19 height 10
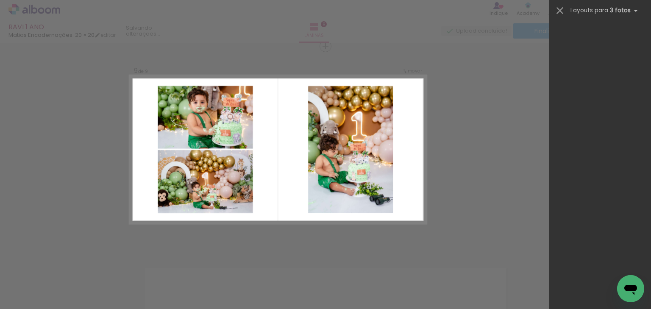
scroll to position [0, 0]
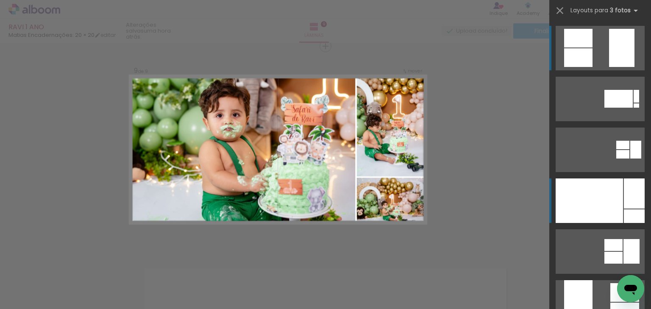
click at [605, 202] on div at bounding box center [589, 200] width 67 height 44
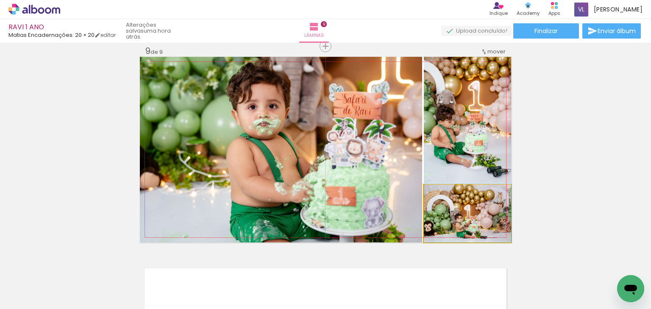
drag, startPoint x: 477, startPoint y: 215, endPoint x: 478, endPoint y: 208, distance: 7.7
click at [471, 216] on quentale-photo at bounding box center [467, 214] width 87 height 58
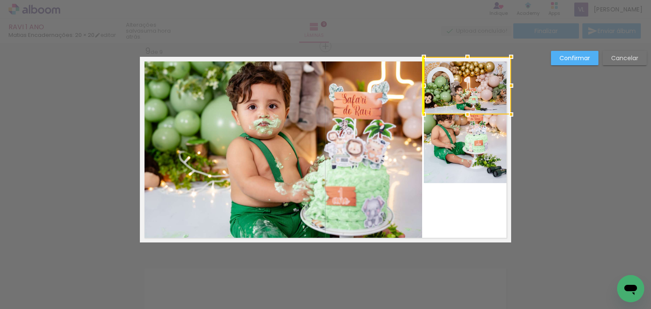
drag, startPoint x: 476, startPoint y: 221, endPoint x: 475, endPoint y: 91, distance: 130.5
click at [475, 91] on div at bounding box center [467, 86] width 87 height 58
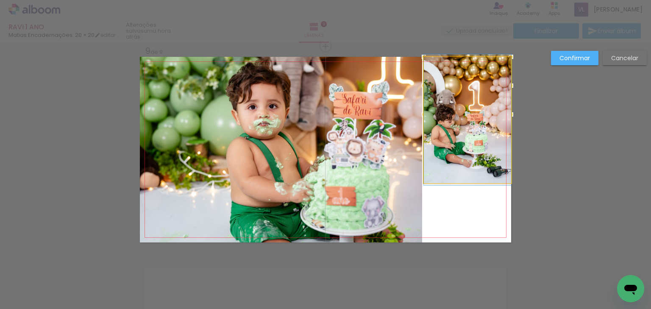
click at [475, 154] on quentale-photo at bounding box center [467, 120] width 87 height 126
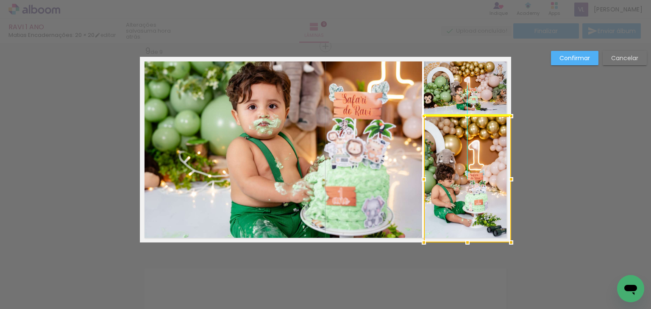
drag, startPoint x: 475, startPoint y: 148, endPoint x: 470, endPoint y: 205, distance: 57.0
click at [470, 205] on div at bounding box center [467, 179] width 87 height 126
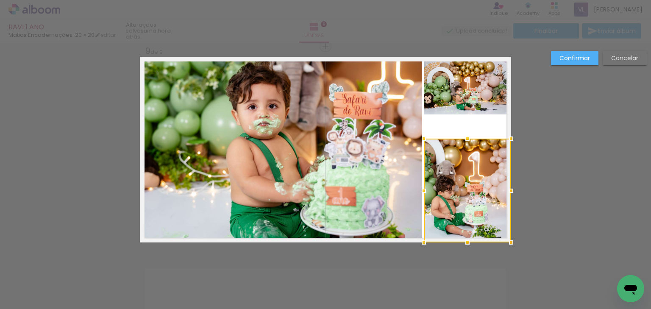
drag, startPoint x: 468, startPoint y: 117, endPoint x: 466, endPoint y: 142, distance: 25.1
click at [466, 142] on div at bounding box center [467, 138] width 17 height 17
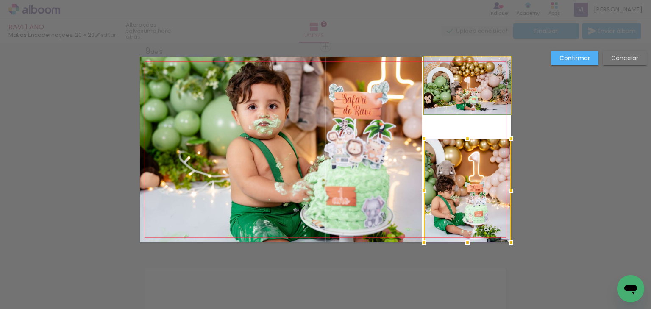
click at [471, 87] on quentale-photo at bounding box center [467, 86] width 87 height 58
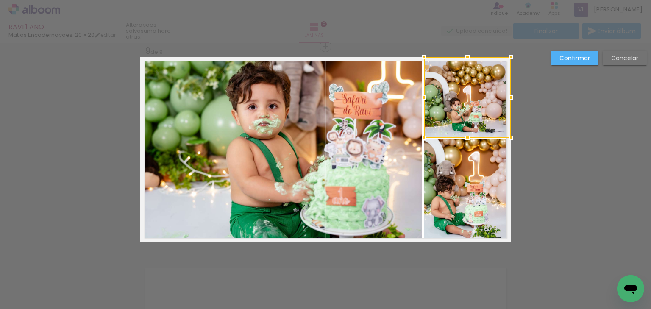
drag, startPoint x: 464, startPoint y: 109, endPoint x: 463, endPoint y: 133, distance: 23.3
click at [463, 133] on div at bounding box center [467, 137] width 17 height 17
click at [0, 0] on slot "Confirmar" at bounding box center [0, 0] width 0 height 0
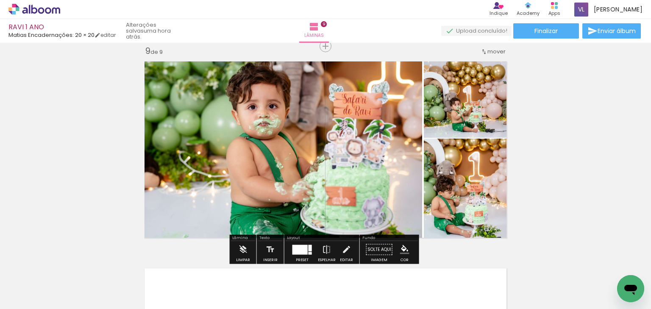
click at [300, 251] on div at bounding box center [299, 250] width 15 height 10
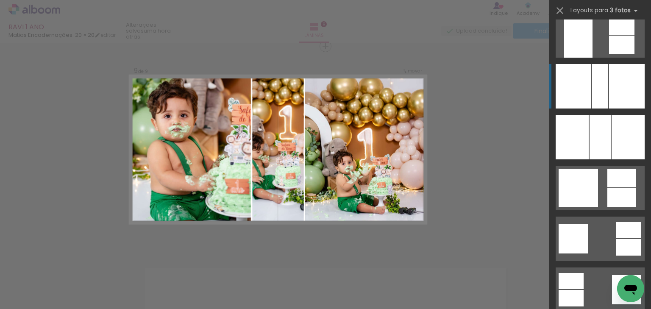
scroll to position [1441, 0]
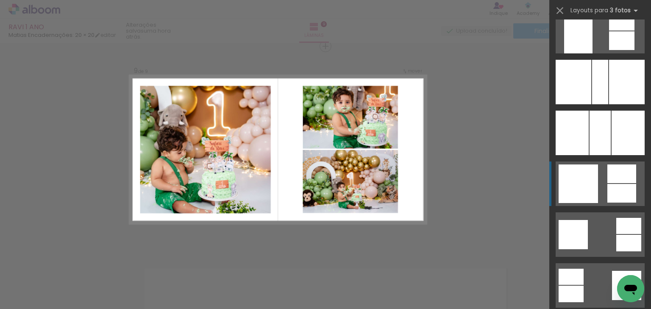
click at [614, 31] on div at bounding box center [621, 21] width 25 height 19
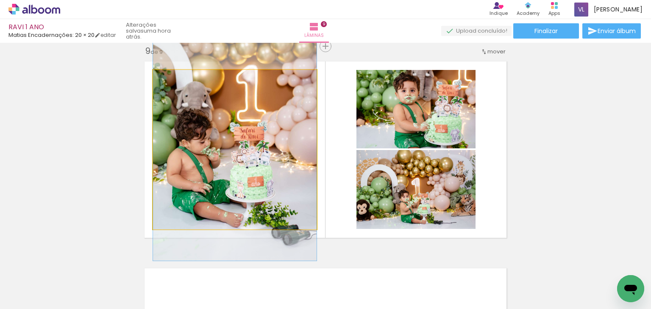
drag, startPoint x: 268, startPoint y: 199, endPoint x: 267, endPoint y: 187, distance: 11.5
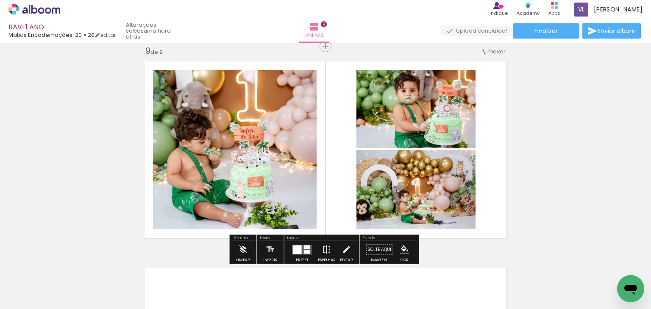
click at [272, 160] on quentale-photo at bounding box center [235, 149] width 164 height 159
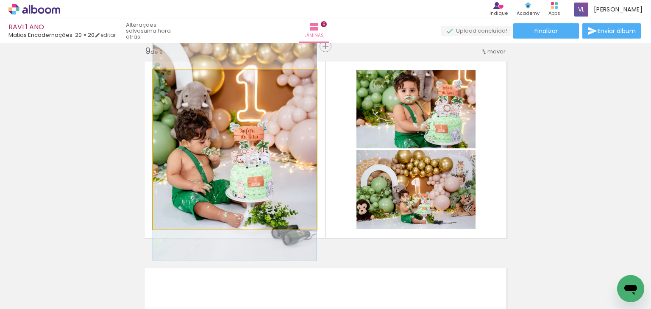
click at [272, 160] on quentale-photo at bounding box center [235, 149] width 164 height 159
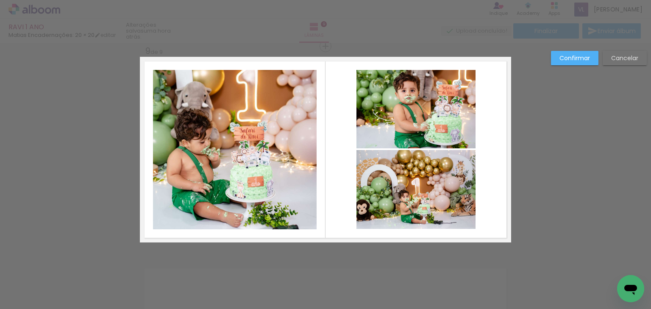
click at [278, 148] on quentale-photo at bounding box center [235, 149] width 164 height 159
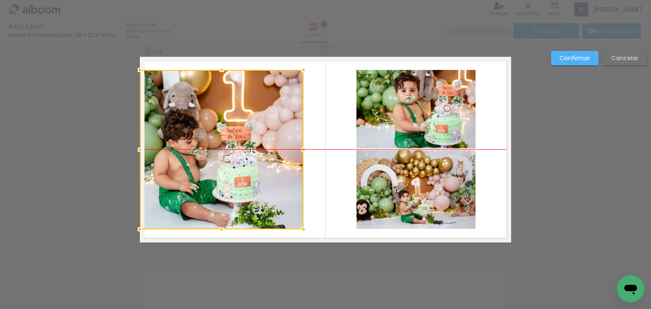
drag, startPoint x: 281, startPoint y: 147, endPoint x: 251, endPoint y: 102, distance: 55.0
click at [259, 144] on div at bounding box center [222, 149] width 164 height 159
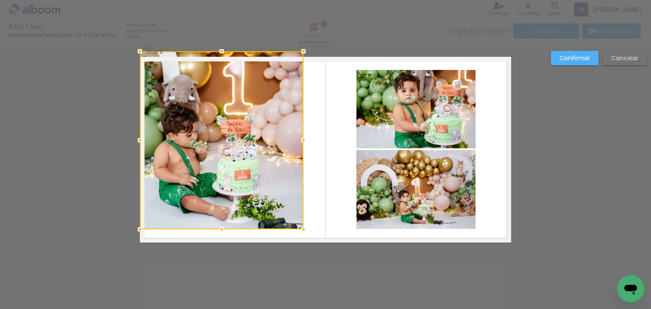
drag, startPoint x: 219, startPoint y: 71, endPoint x: 219, endPoint y: 61, distance: 10.6
click at [219, 61] on div at bounding box center [222, 140] width 164 height 178
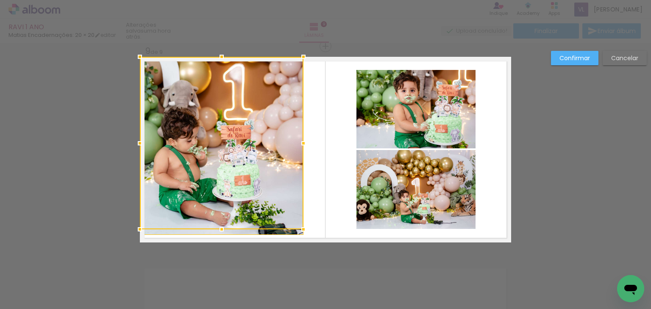
drag, startPoint x: 232, startPoint y: 99, endPoint x: 236, endPoint y: 129, distance: 29.9
click at [232, 100] on div at bounding box center [222, 143] width 164 height 172
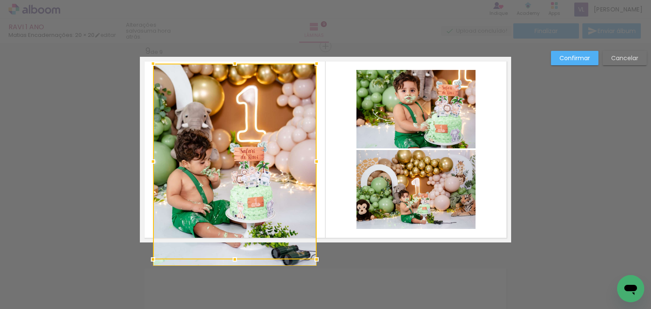
click at [232, 239] on div at bounding box center [235, 162] width 164 height 196
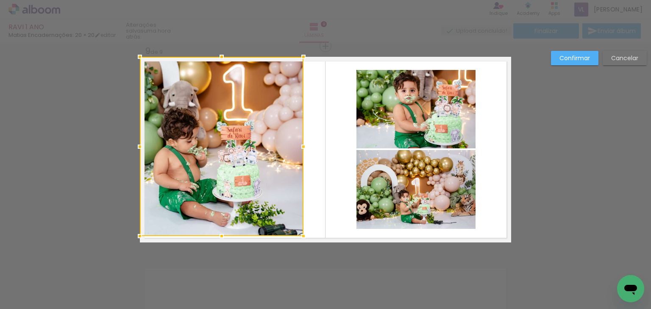
drag, startPoint x: 259, startPoint y: 181, endPoint x: 231, endPoint y: 170, distance: 30.1
click at [231, 170] on div at bounding box center [222, 146] width 164 height 179
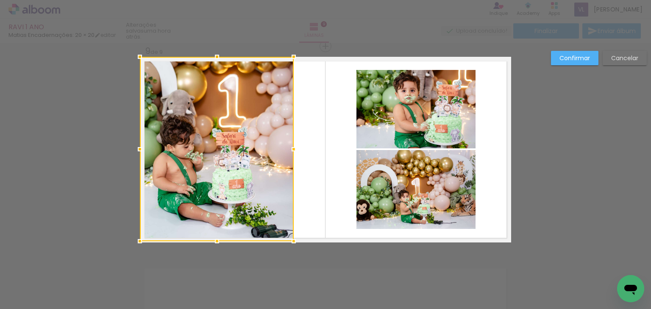
drag, startPoint x: 299, startPoint y: 235, endPoint x: 303, endPoint y: 248, distance: 13.0
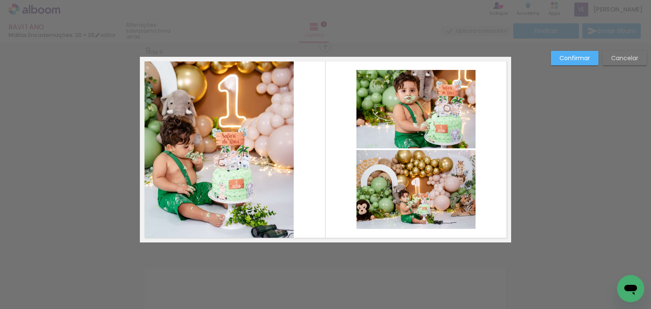
click at [444, 115] on quentale-photo at bounding box center [415, 109] width 119 height 78
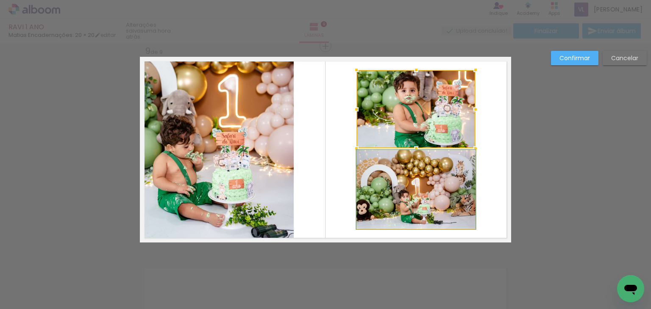
drag, startPoint x: 433, startPoint y: 195, endPoint x: 380, endPoint y: 167, distance: 59.5
click at [432, 193] on quentale-photo at bounding box center [415, 189] width 119 height 79
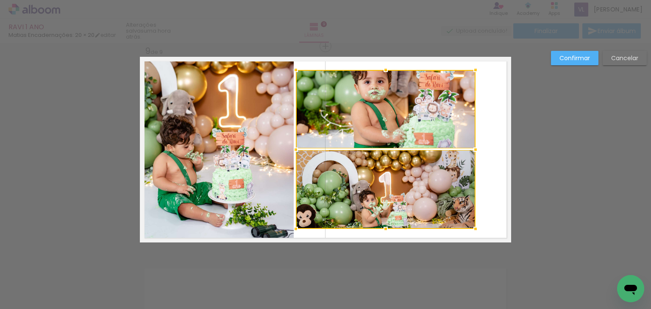
drag, startPoint x: 353, startPoint y: 147, endPoint x: 292, endPoint y: 146, distance: 61.0
click at [292, 146] on div at bounding box center [295, 149] width 17 height 17
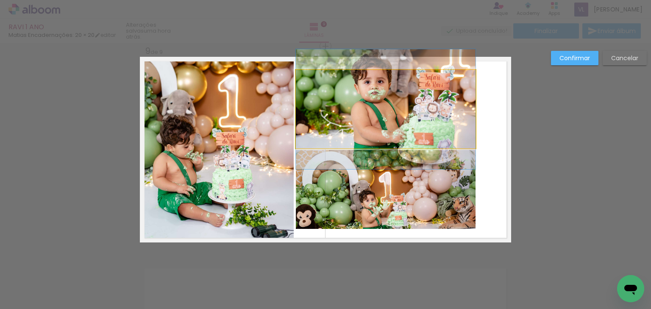
click at [362, 111] on quentale-photo at bounding box center [386, 109] width 180 height 78
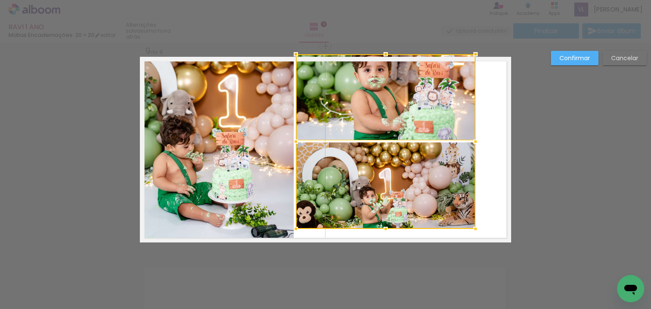
drag, startPoint x: 384, startPoint y: 72, endPoint x: 385, endPoint y: 76, distance: 4.3
click at [385, 59] on div at bounding box center [385, 54] width 17 height 17
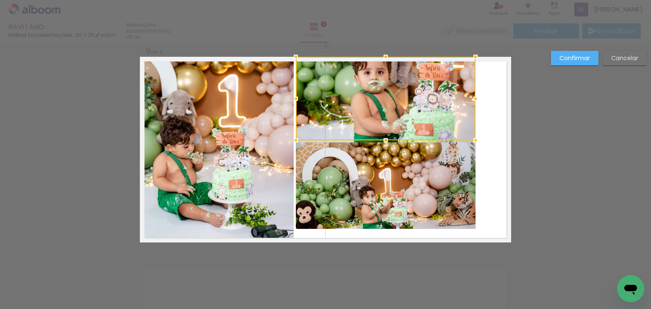
click at [387, 84] on div at bounding box center [386, 98] width 180 height 83
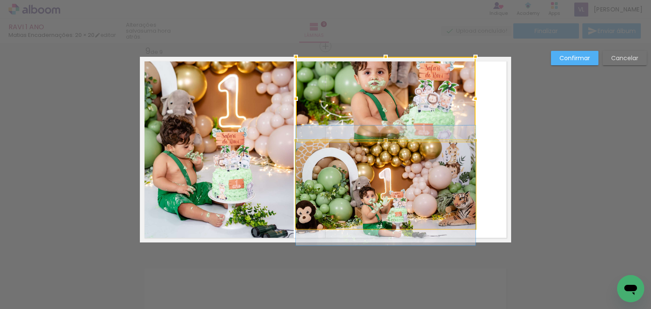
click at [400, 184] on quentale-photo at bounding box center [386, 185] width 180 height 86
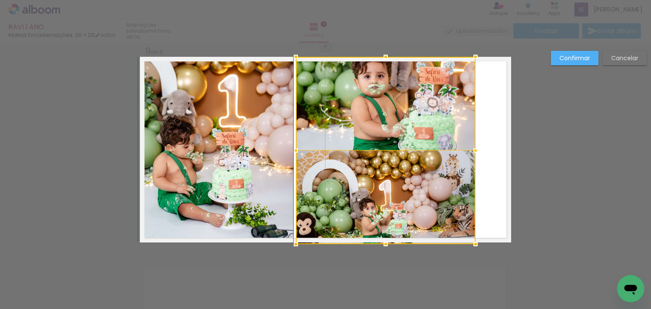
drag, startPoint x: 382, startPoint y: 229, endPoint x: 382, endPoint y: 239, distance: 10.2
click at [382, 239] on div at bounding box center [385, 244] width 17 height 17
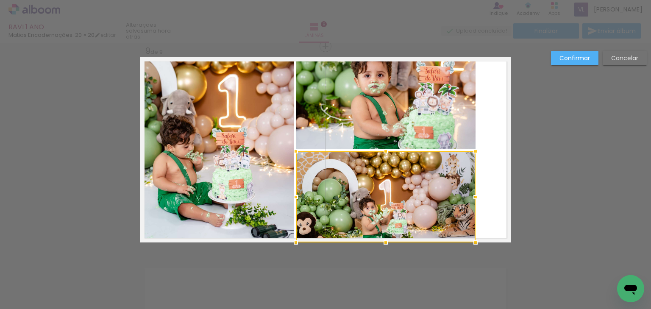
drag, startPoint x: 612, startPoint y: 58, endPoint x: 570, endPoint y: 72, distance: 43.6
click at [0, 0] on slot "Cancelar" at bounding box center [0, 0] width 0 height 0
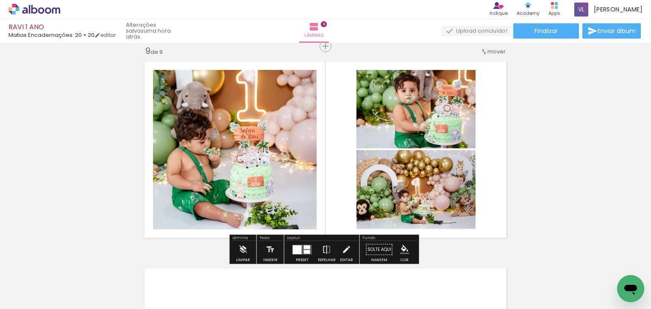
drag, startPoint x: 308, startPoint y: 249, endPoint x: 321, endPoint y: 240, distance: 15.3
click at [308, 249] on quentale-layouter at bounding box center [301, 250] width 19 height 10
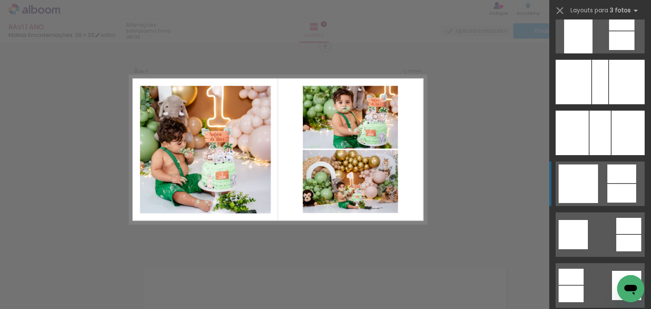
scroll to position [1577, 0]
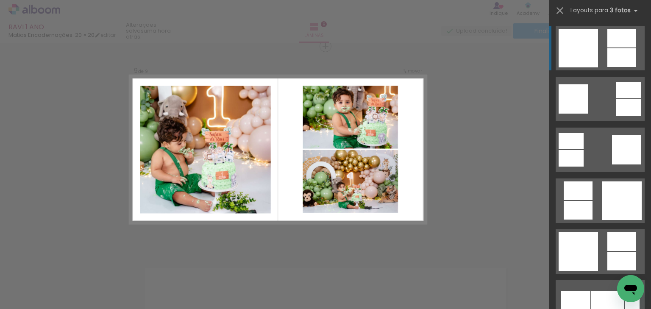
drag, startPoint x: 495, startPoint y: 156, endPoint x: 498, endPoint y: 124, distance: 31.9
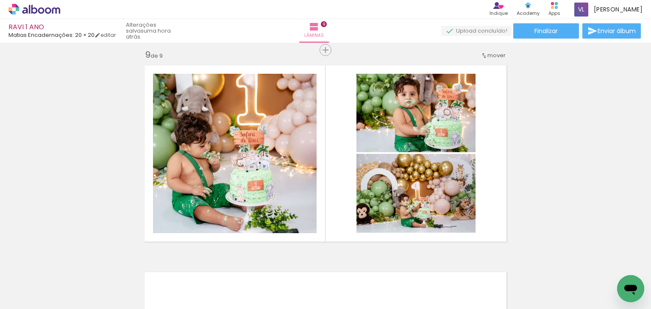
scroll to position [1665, 0]
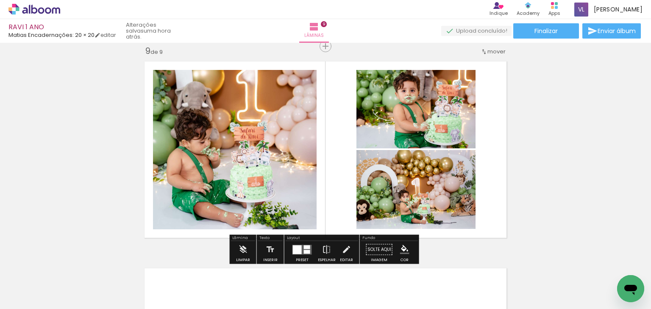
drag, startPoint x: 301, startPoint y: 247, endPoint x: 375, endPoint y: 232, distance: 75.7
click at [300, 246] on quentale-layouter at bounding box center [301, 250] width 19 height 10
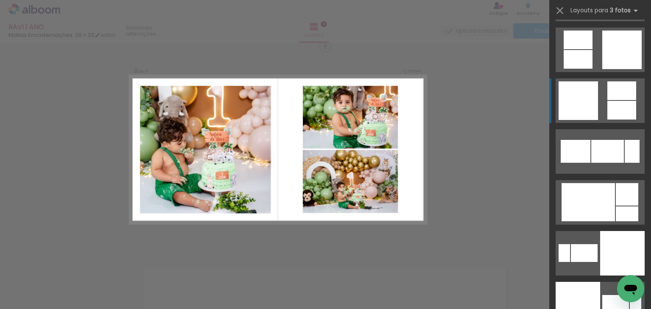
scroll to position [1746, 0]
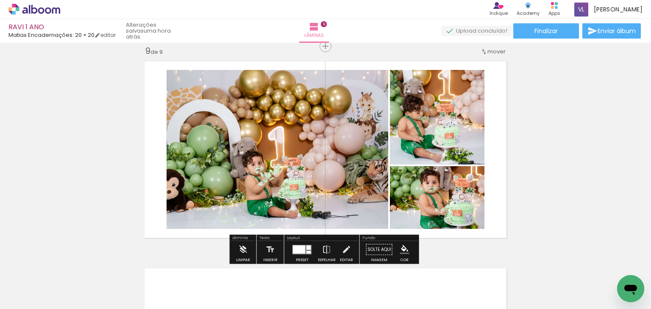
click at [286, 104] on quentale-photo at bounding box center [278, 149] width 222 height 159
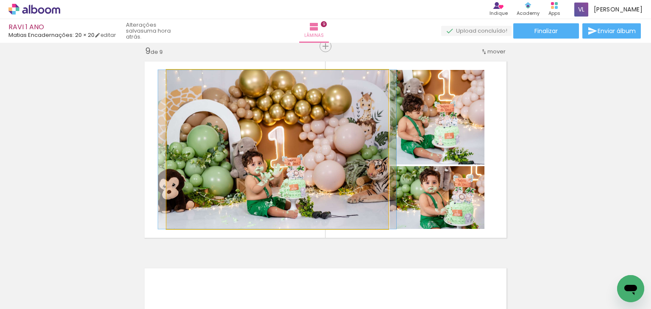
click at [286, 104] on quentale-photo at bounding box center [278, 149] width 222 height 159
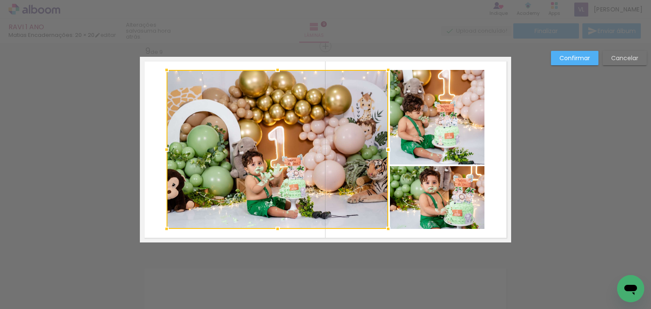
click at [419, 98] on quentale-photo at bounding box center [437, 117] width 95 height 95
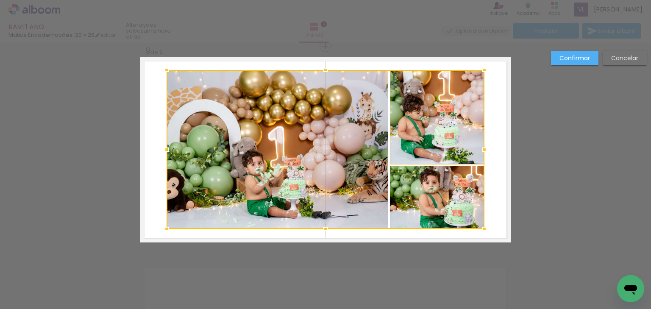
click at [429, 186] on div at bounding box center [326, 149] width 318 height 159
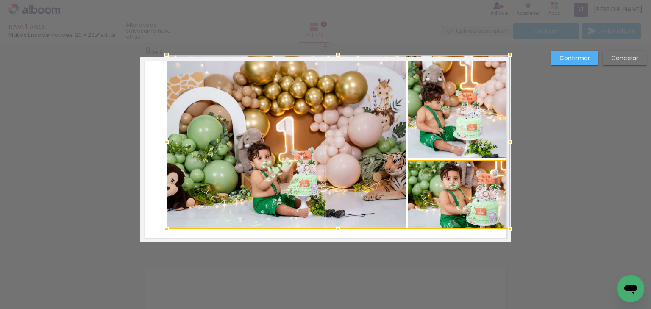
drag, startPoint x: 483, startPoint y: 70, endPoint x: 517, endPoint y: 59, distance: 35.8
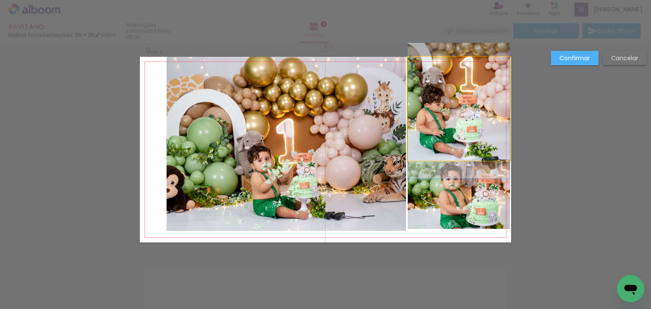
click at [491, 76] on quentale-photo at bounding box center [459, 109] width 102 height 104
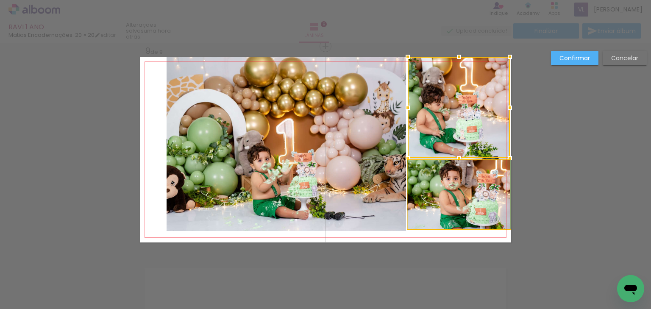
click at [478, 186] on quentale-photo at bounding box center [459, 194] width 102 height 69
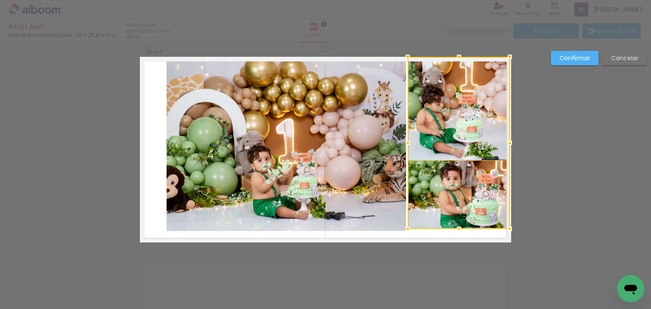
click at [343, 188] on quentale-photo at bounding box center [286, 144] width 239 height 174
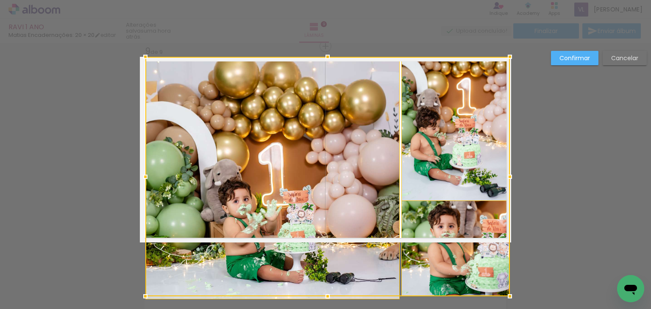
drag, startPoint x: 167, startPoint y: 231, endPoint x: 139, endPoint y: 220, distance: 30.6
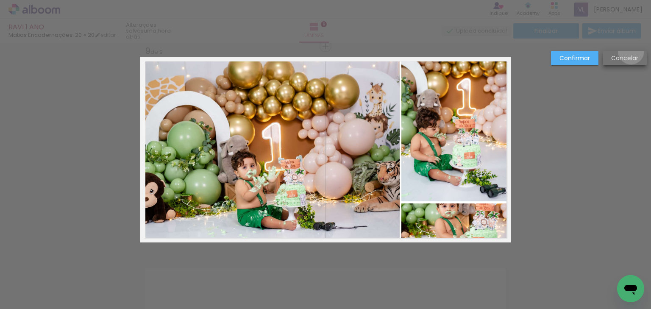
drag, startPoint x: 631, startPoint y: 51, endPoint x: 620, endPoint y: 64, distance: 16.6
click at [631, 53] on paper-button "Cancelar" at bounding box center [625, 58] width 44 height 14
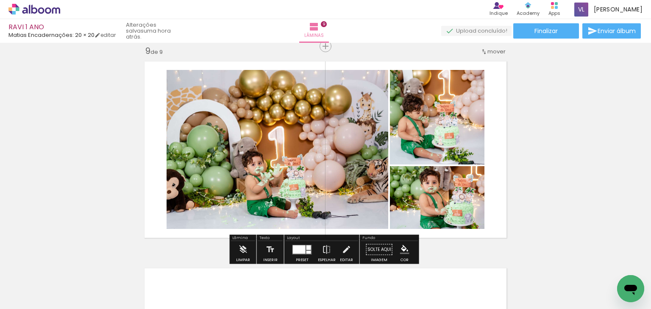
click at [443, 189] on quentale-photo at bounding box center [437, 197] width 95 height 63
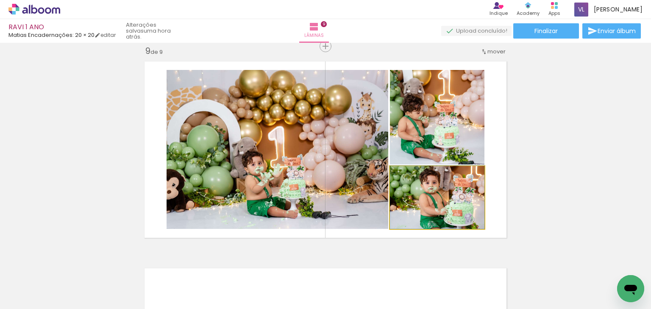
click at [443, 189] on quentale-photo at bounding box center [437, 197] width 95 height 63
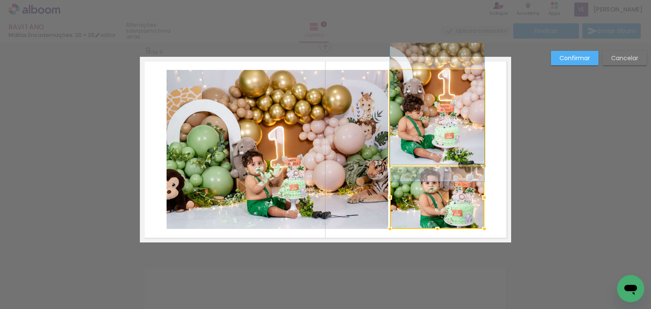
click at [458, 130] on quentale-photo at bounding box center [437, 117] width 95 height 95
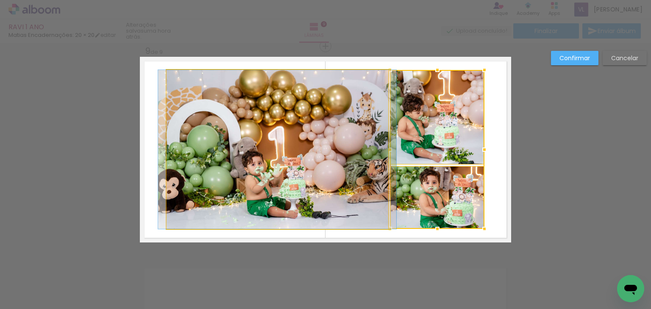
click at [298, 156] on quentale-photo at bounding box center [278, 149] width 222 height 159
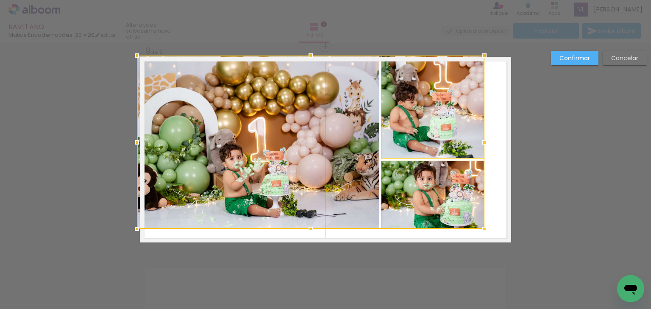
drag, startPoint x: 165, startPoint y: 71, endPoint x: 142, endPoint y: 58, distance: 26.0
click at [142, 58] on div at bounding box center [311, 142] width 348 height 173
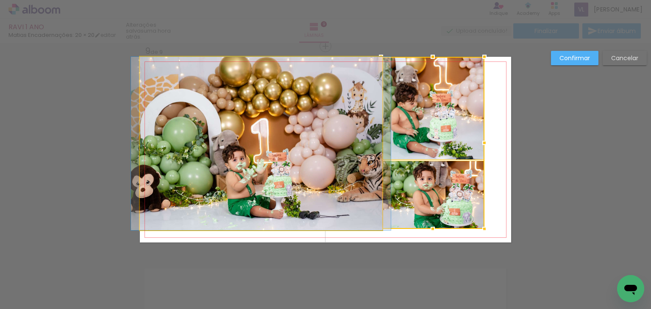
click at [315, 95] on quentale-photo at bounding box center [261, 143] width 242 height 173
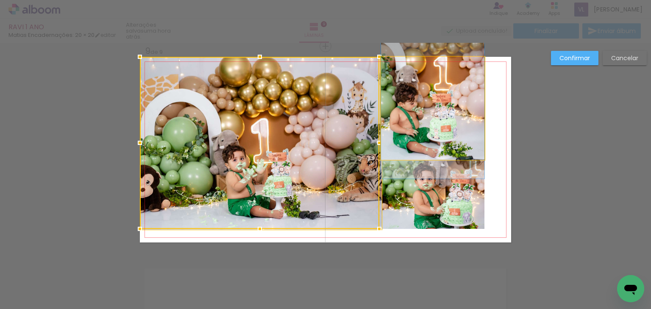
click at [450, 96] on quentale-photo at bounding box center [432, 108] width 103 height 103
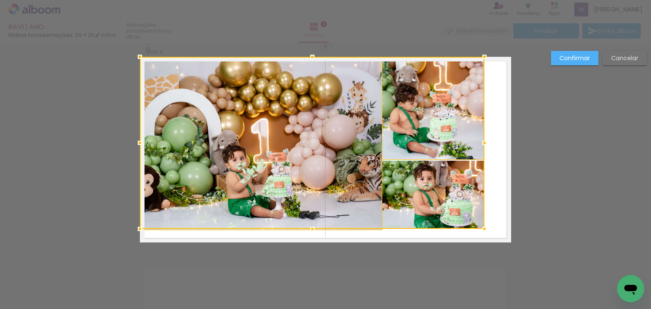
click at [439, 185] on div at bounding box center [312, 143] width 345 height 172
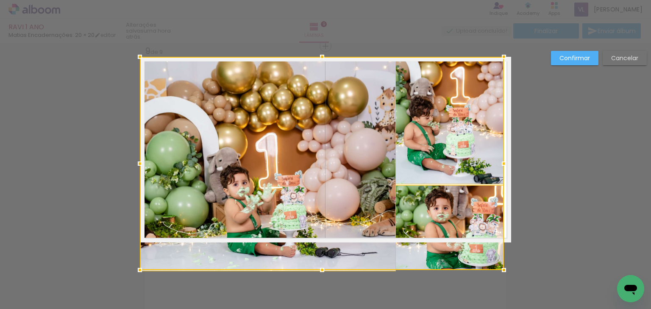
drag, startPoint x: 481, startPoint y: 231, endPoint x: 503, endPoint y: 223, distance: 23.3
click at [502, 226] on div at bounding box center [322, 163] width 364 height 213
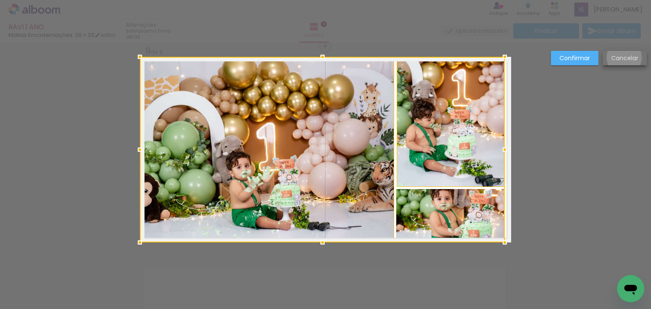
click at [0, 0] on slot "Cancelar" at bounding box center [0, 0] width 0 height 0
